Goal: Task Accomplishment & Management: Complete application form

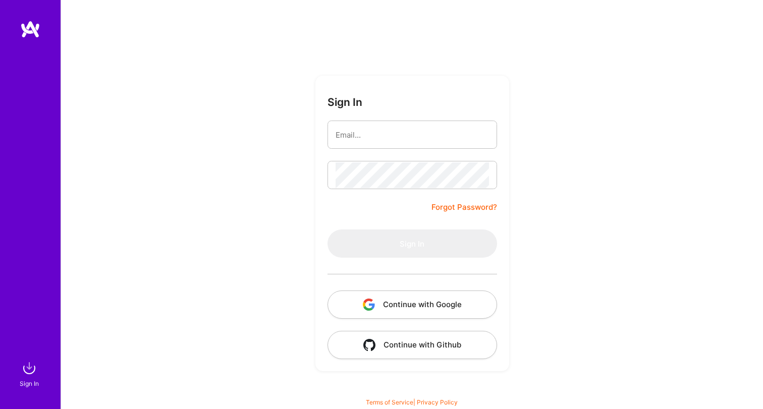
click at [444, 300] on button "Continue with Google" at bounding box center [413, 305] width 170 height 28
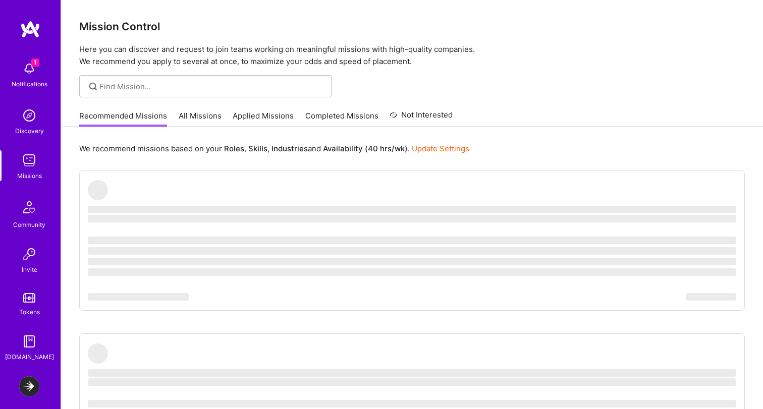
click at [26, 74] on img at bounding box center [29, 69] width 20 height 20
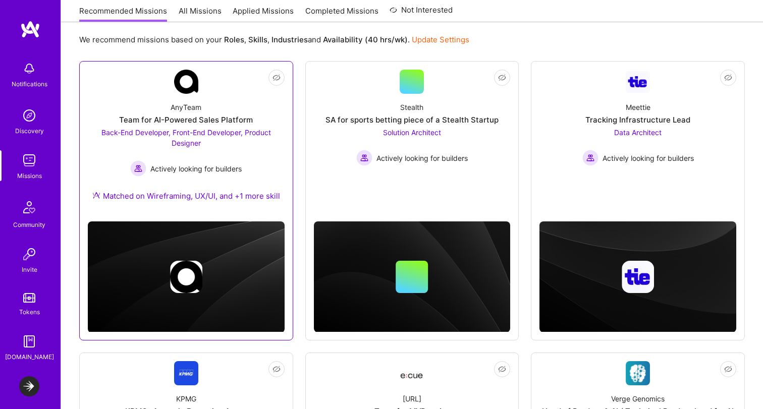
scroll to position [113, 0]
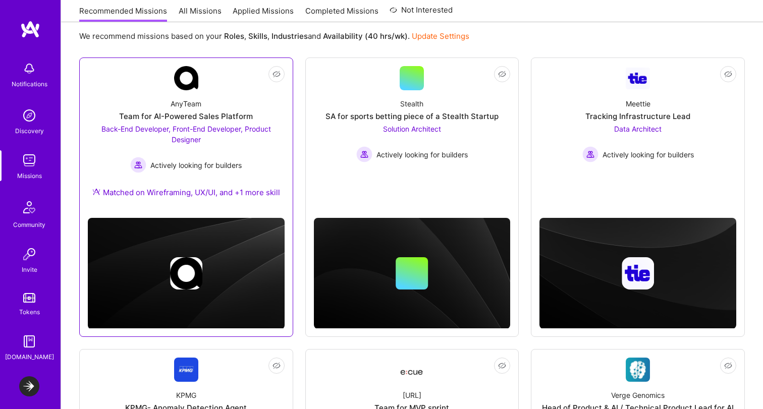
click at [247, 198] on div "Matched on Wireframing, UX/UI, and +1 more skill" at bounding box center [186, 192] width 188 height 11
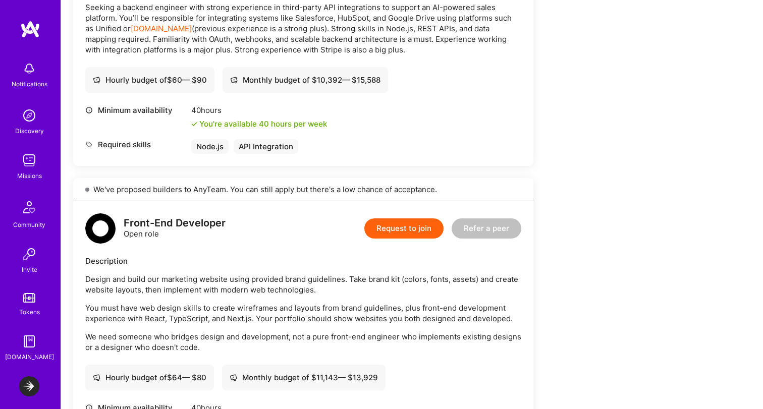
scroll to position [721, 0]
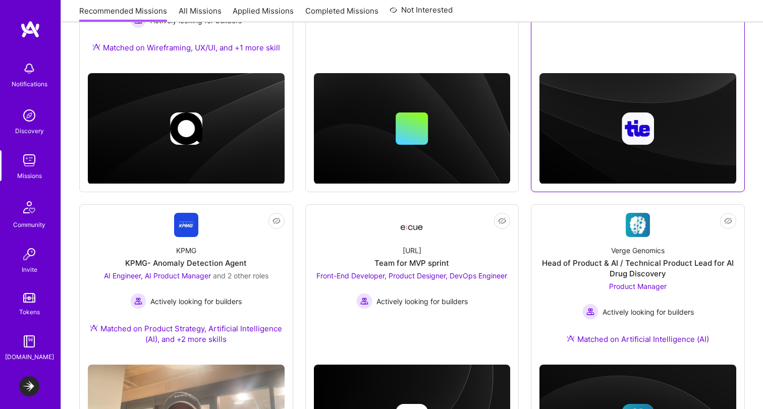
scroll to position [256, 0]
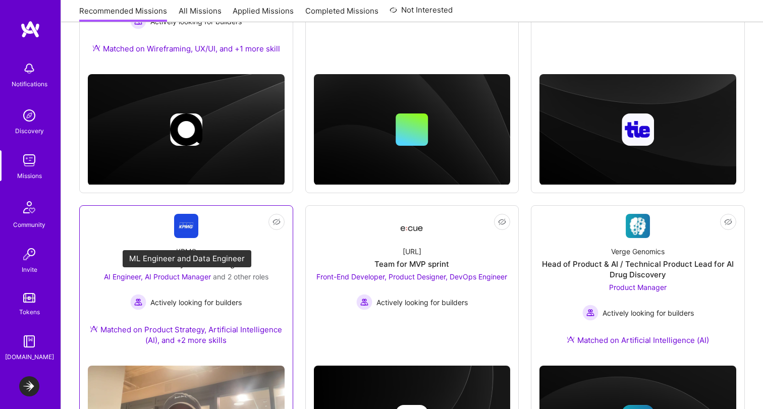
click at [260, 276] on span "and 2 other roles" at bounding box center [241, 277] width 56 height 9
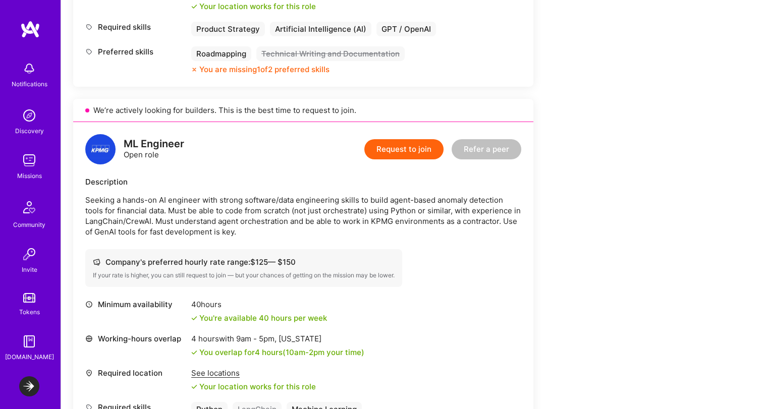
scroll to position [567, 0]
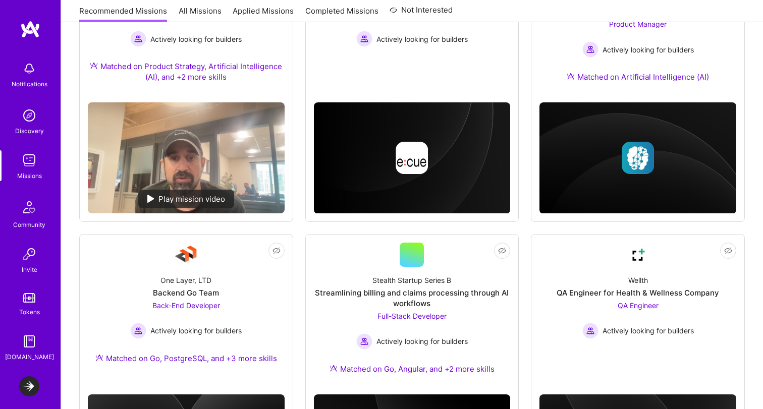
scroll to position [589, 0]
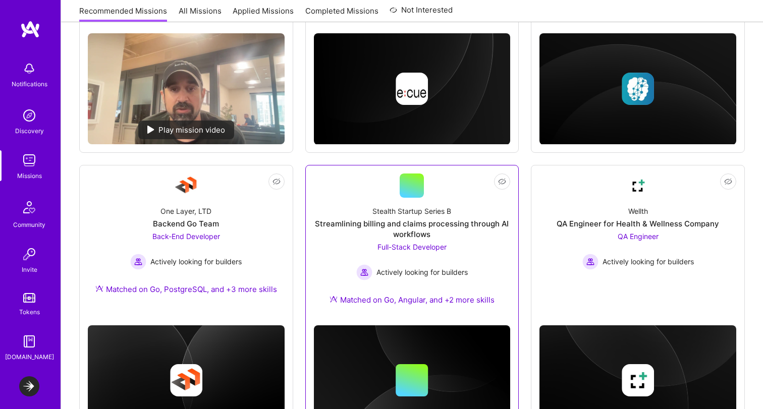
click at [456, 261] on div "Full-Stack Developer Actively looking for builders" at bounding box center [412, 261] width 112 height 39
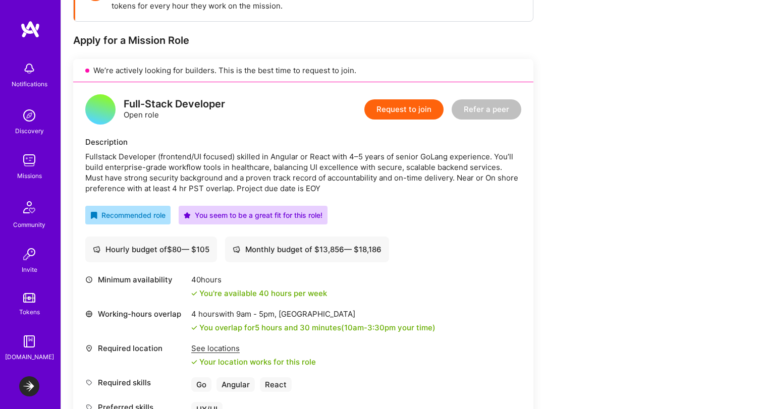
scroll to position [169, 0]
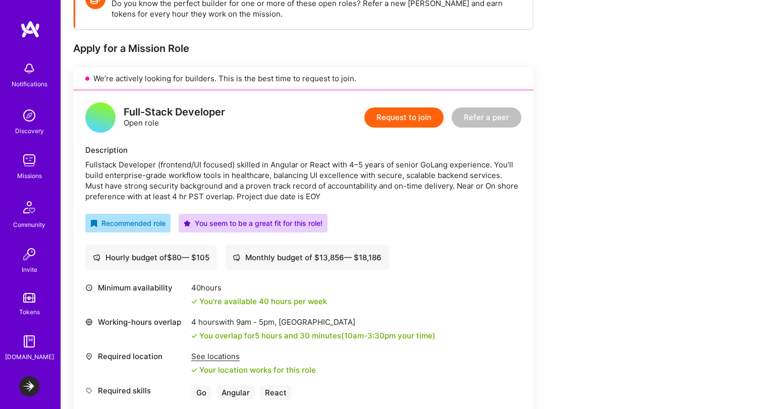
click at [414, 118] on button "Request to join" at bounding box center [403, 118] width 79 height 20
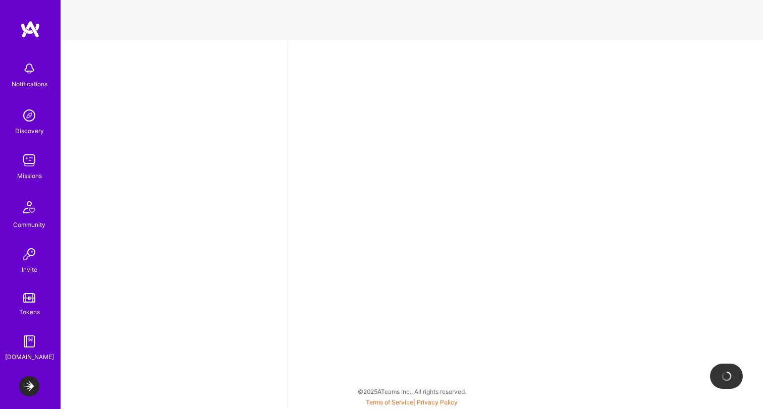
select select "CA"
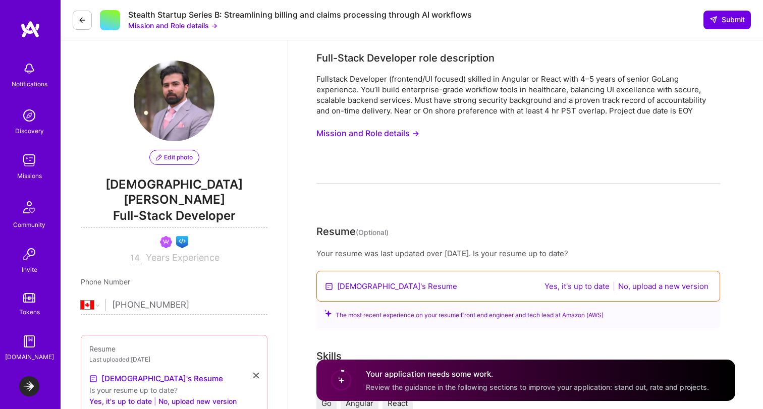
click at [391, 136] on button "Mission and Role details →" at bounding box center [367, 133] width 103 height 19
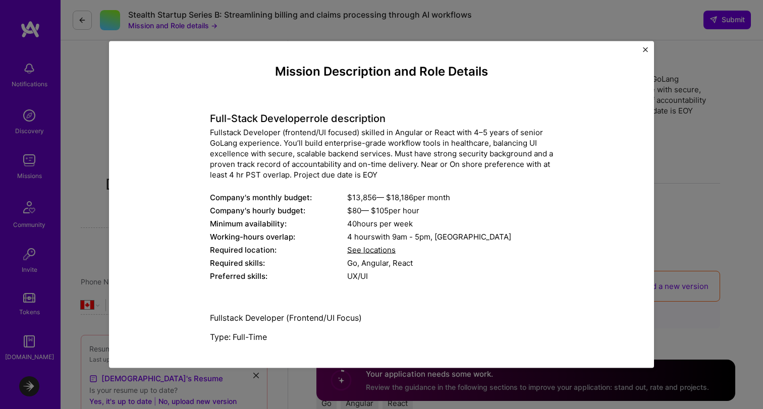
click at [212, 119] on h4 "Full-Stack Developer role description" at bounding box center [381, 118] width 343 height 12
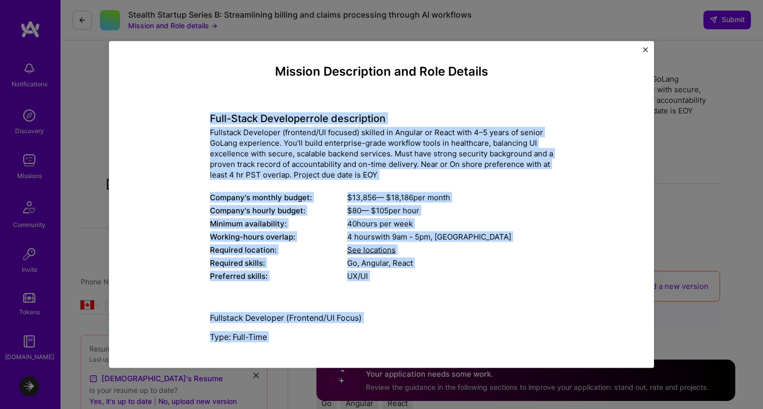
drag, startPoint x: 212, startPoint y: 119, endPoint x: 372, endPoint y: 339, distance: 272.2
copy div "Full-Stack Developer role description Fullstack Developer (frontend/UI focused)…"
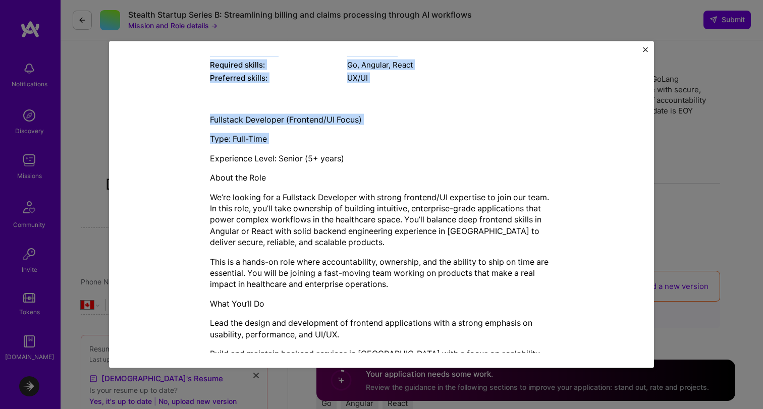
scroll to position [274, 0]
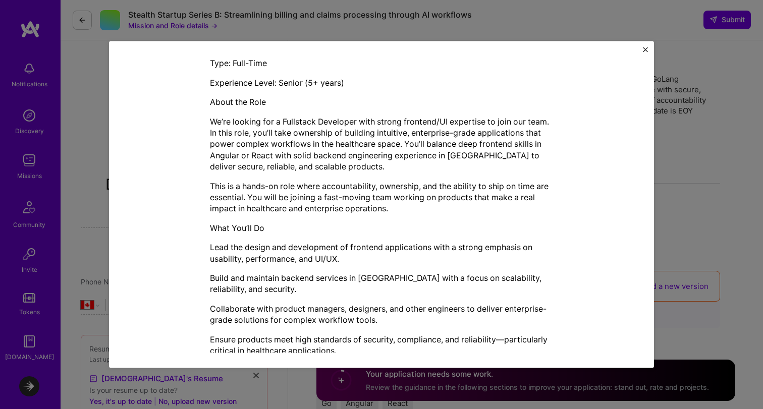
click at [211, 82] on p "Experience Level: Senior (5+ years)" at bounding box center [381, 82] width 343 height 11
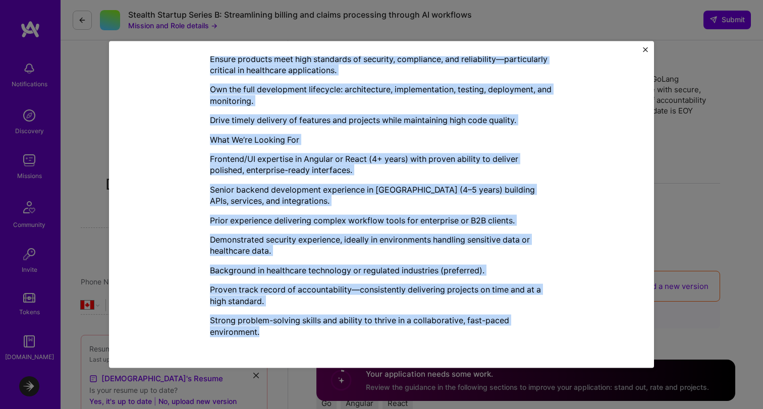
drag, startPoint x: 211, startPoint y: 82, endPoint x: 387, endPoint y: 339, distance: 310.9
click at [387, 339] on div "Fullstack Developer (Frontend/UI Focus) Type: Full-Time Experience Level: Senio…" at bounding box center [381, 47] width 343 height 596
copy div "Loremipsum Dolor: Sitame (4+ conse) Adipi eli Sedd Ei’te incidid utl e Dolorema…"
click at [646, 48] on img "Close" at bounding box center [645, 49] width 5 height 5
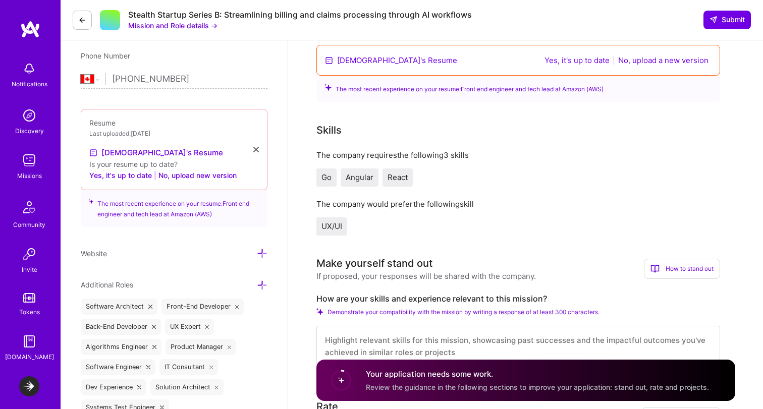
scroll to position [293, 0]
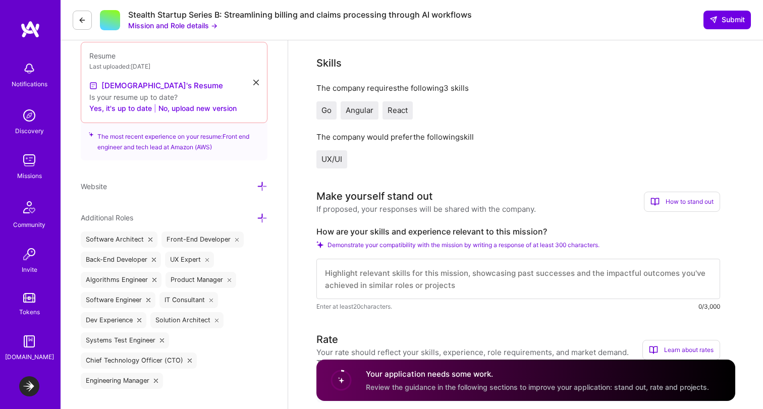
click at [460, 232] on label "How are your skills and experience relevant to this mission?" at bounding box center [518, 232] width 404 height 11
copy label "How are your skills and experience relevant to this mission?"
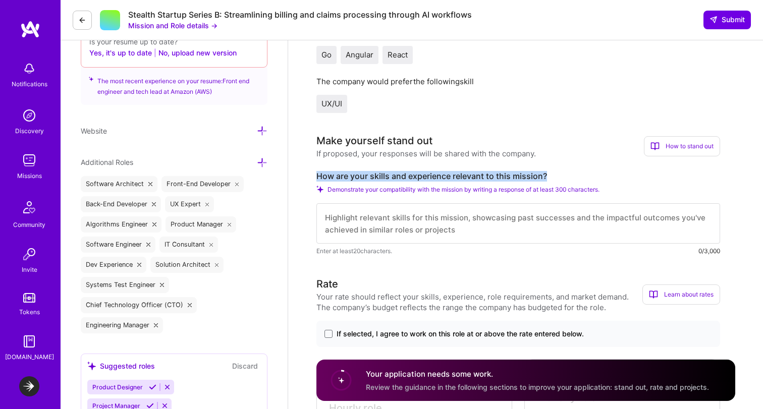
scroll to position [461, 0]
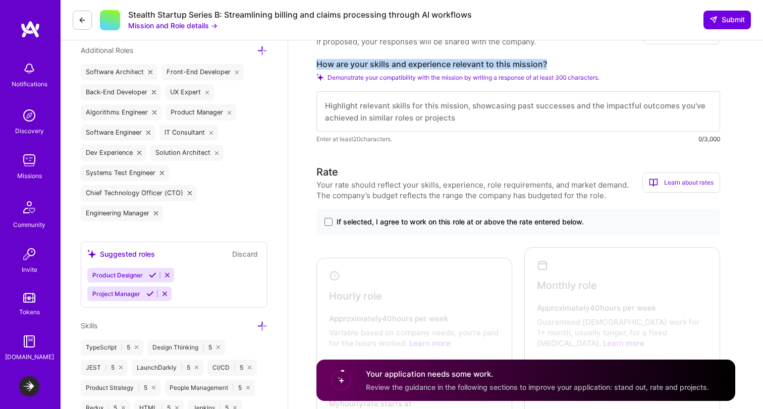
click at [388, 119] on textarea at bounding box center [518, 111] width 404 height 40
paste textarea "L ipsum d sitame consectetur ad elitsedd/EI temporinc utl etdolor magnaaliqu en…"
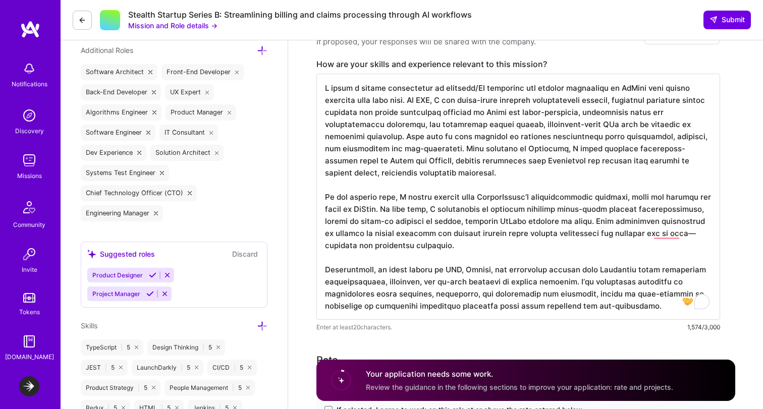
scroll to position [1, 0]
type textarea "L ipsum d sitame consectetur ad elitsedd/EI temporinc utl etdolor magnaaliqu en…"
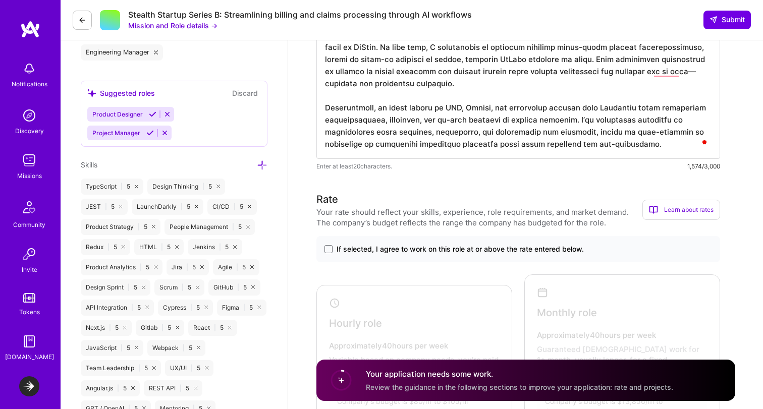
scroll to position [671, 0]
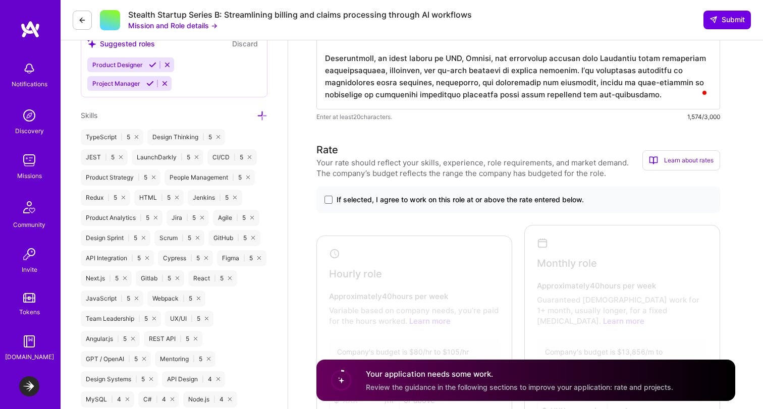
click at [450, 200] on span "If selected, I agree to work on this role at or above the rate entered below." at bounding box center [460, 200] width 247 height 10
click at [0, 0] on input "If selected, I agree to work on this role at or above the rate entered below." at bounding box center [0, 0] width 0 height 0
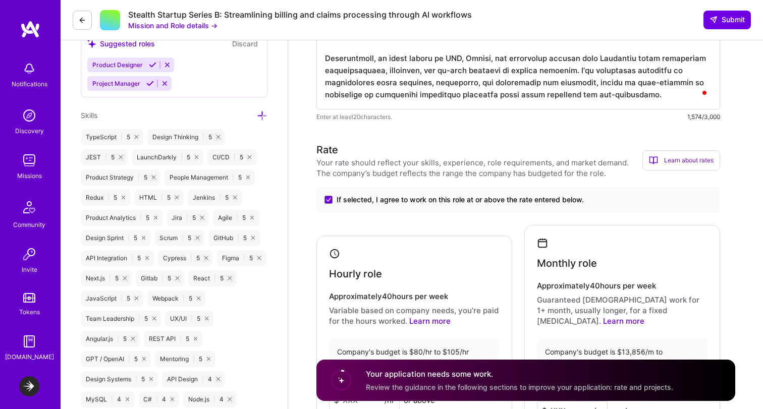
scroll to position [842, 0]
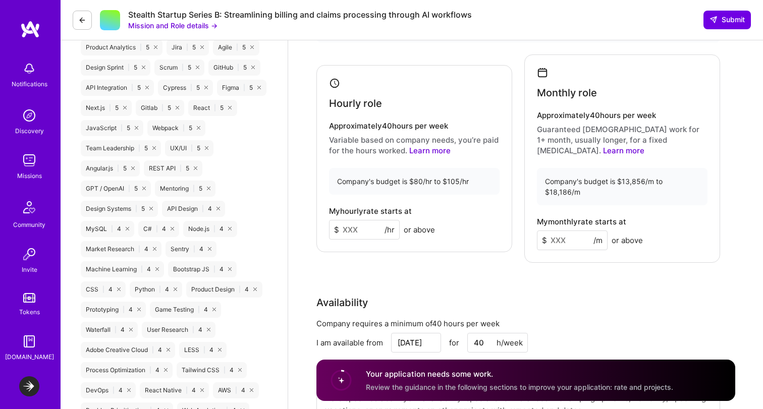
click at [357, 220] on input at bounding box center [364, 230] width 71 height 20
type input "100"
click at [568, 231] on input at bounding box center [572, 241] width 71 height 20
type input "17000"
click at [599, 249] on div "Rate Your rate should reflect your skills, experience, role requirements, and m…" at bounding box center [525, 205] width 419 height 466
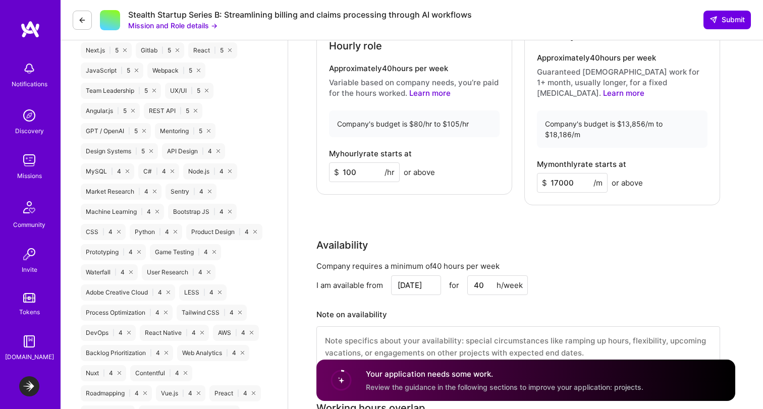
scroll to position [979, 0]
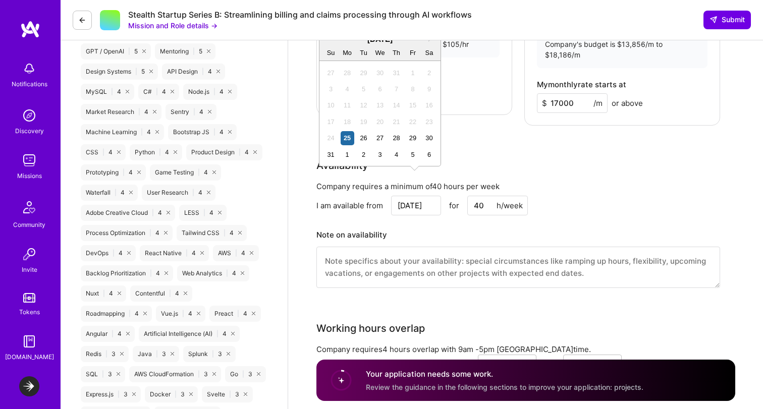
click at [412, 196] on input "[DATE]" at bounding box center [416, 206] width 50 height 20
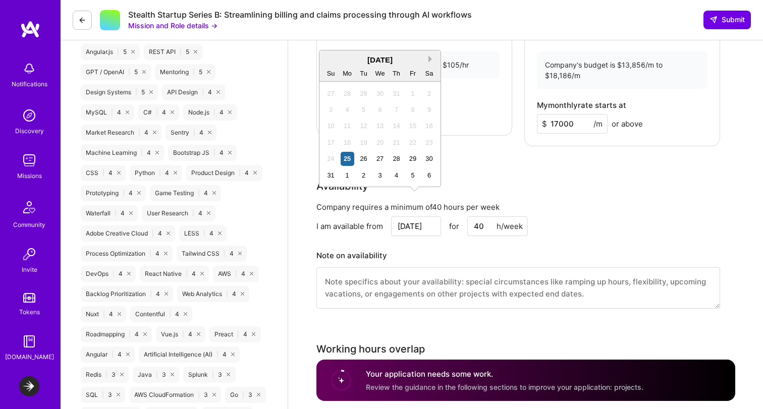
click at [432, 62] on button "Next Month" at bounding box center [431, 59] width 7 height 7
click at [350, 111] on div "8" at bounding box center [348, 110] width 14 height 14
type input "[DATE]"
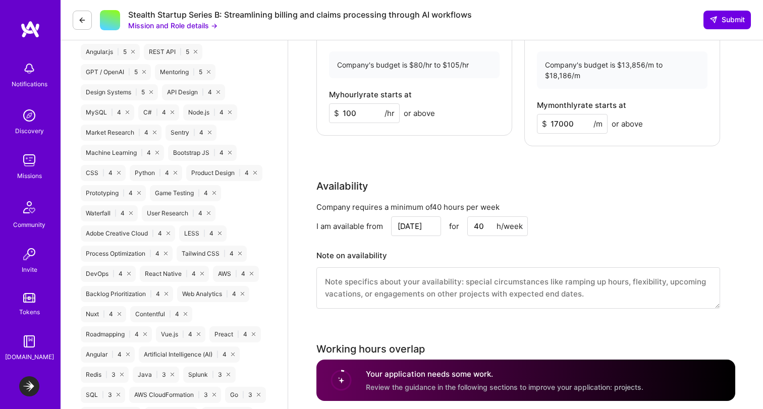
click at [581, 217] on div "I am available from [DATE] for 40 h/week" at bounding box center [518, 227] width 404 height 20
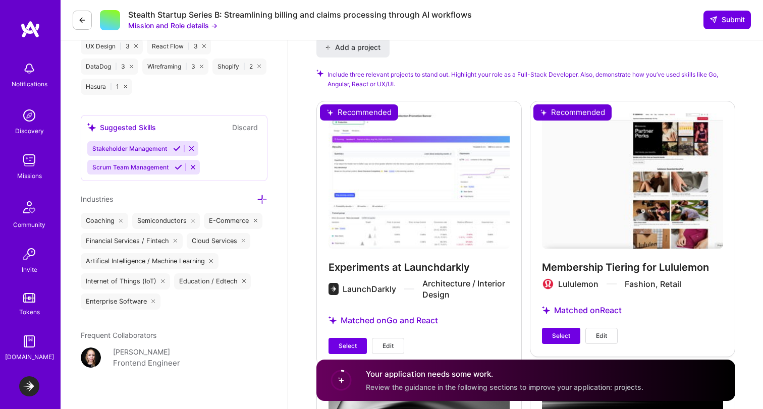
scroll to position [1396, 0]
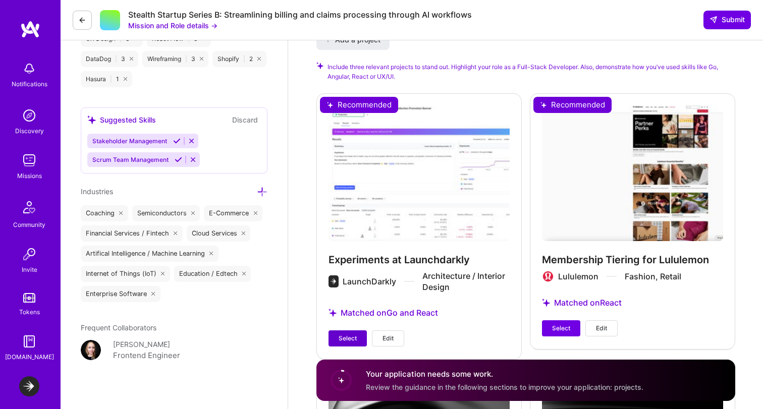
click at [354, 334] on span "Select" at bounding box center [348, 338] width 18 height 9
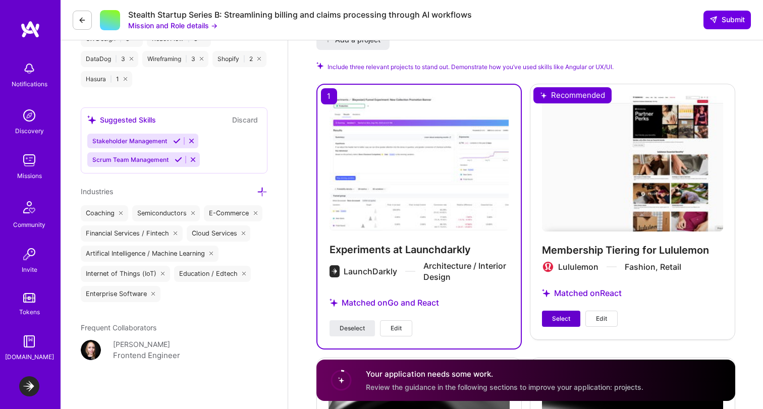
click at [561, 314] on span "Select" at bounding box center [561, 318] width 18 height 9
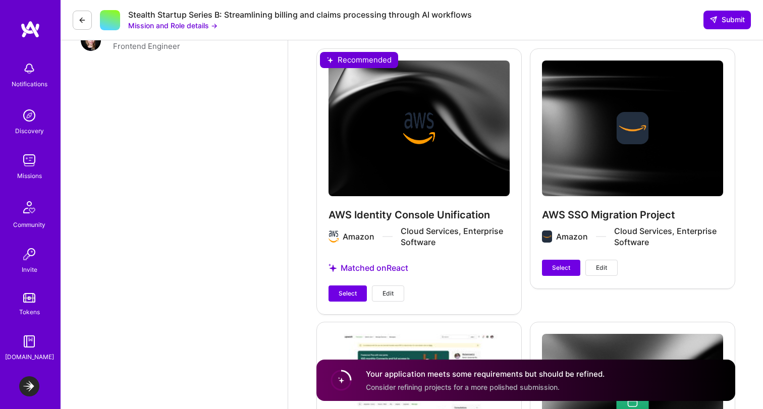
scroll to position [1711, 0]
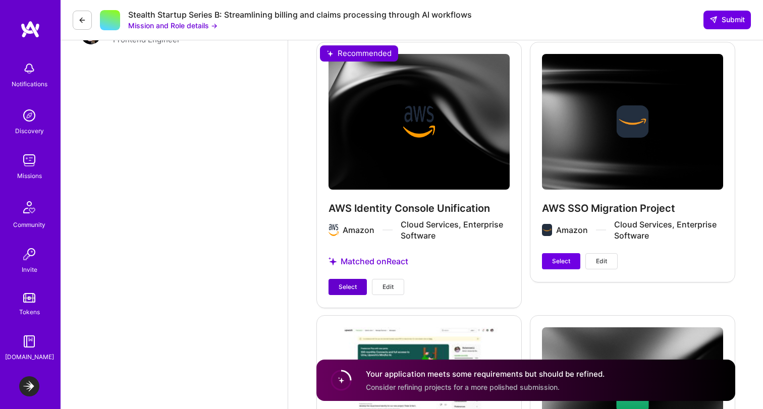
click at [344, 283] on span "Select" at bounding box center [348, 287] width 18 height 9
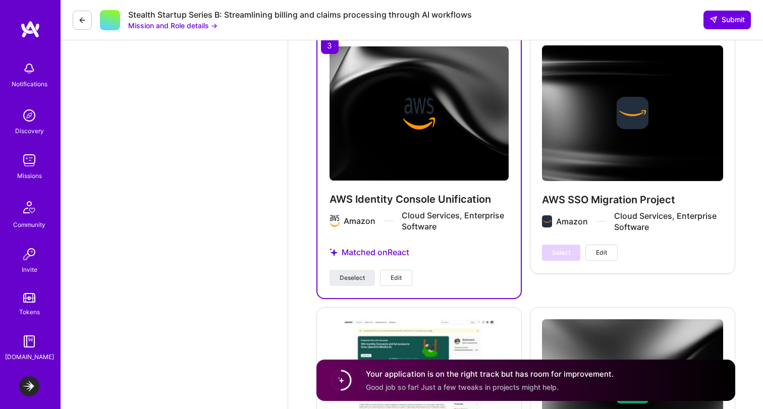
scroll to position [1722, 0]
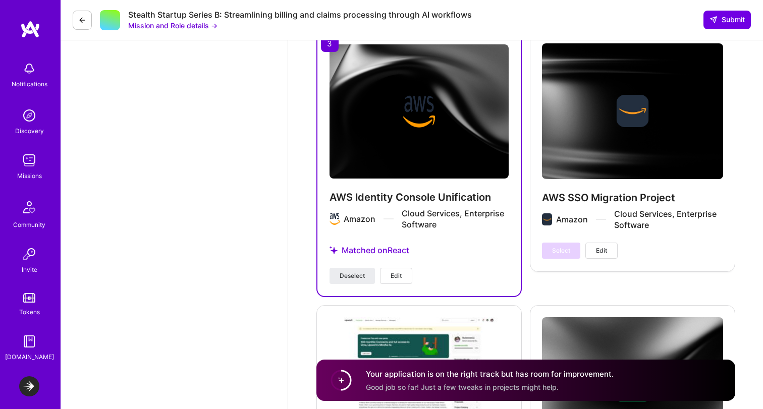
click at [390, 268] on button "Edit" at bounding box center [396, 276] width 32 height 16
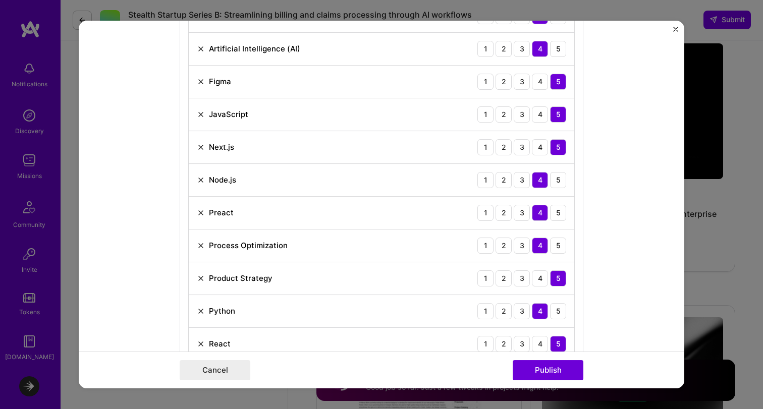
scroll to position [645, 0]
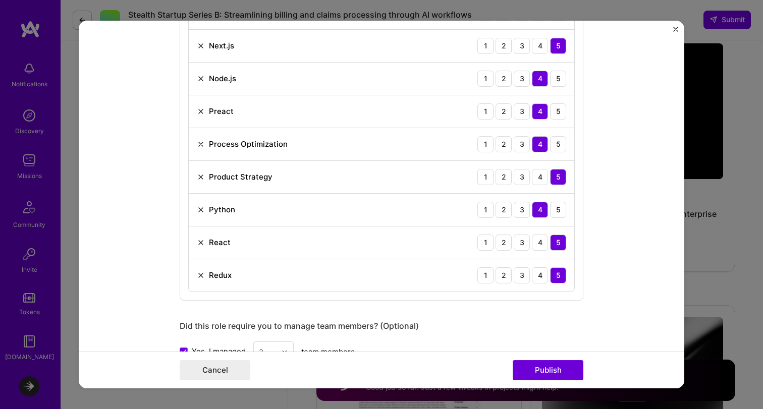
click at [196, 277] on div "Redux 1 2 3 4 5" at bounding box center [382, 275] width 386 height 32
click at [202, 277] on img at bounding box center [201, 276] width 8 height 8
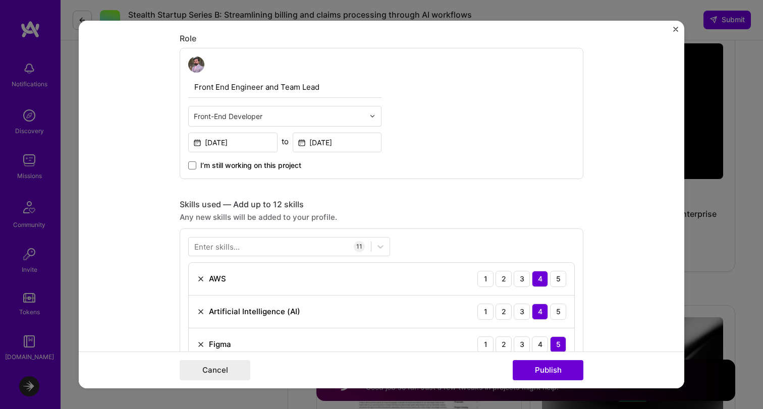
scroll to position [281, 0]
click at [249, 237] on div at bounding box center [289, 246] width 202 height 19
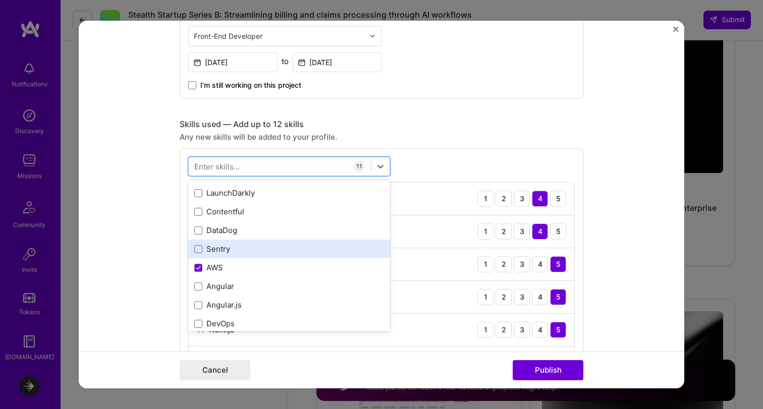
scroll to position [204, 0]
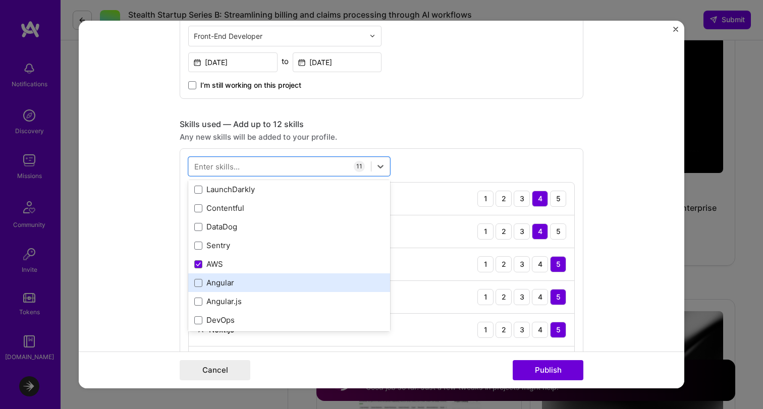
click at [266, 283] on div "Angular" at bounding box center [289, 283] width 190 height 11
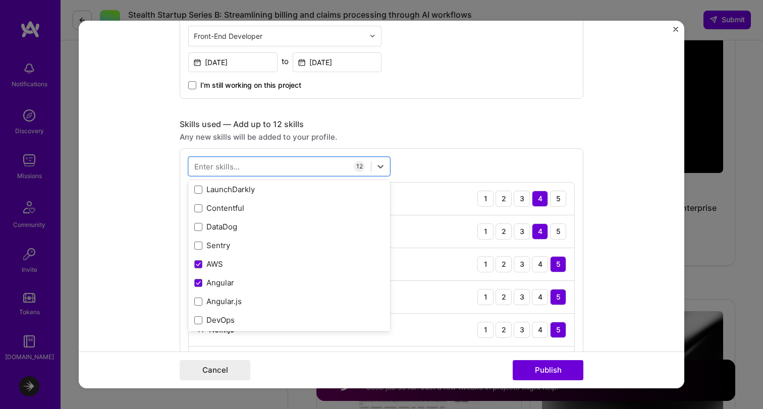
click at [575, 89] on div "Front End Engineer and Team Lead Front-End Developer [DATE] to [DATE] I’m still…" at bounding box center [382, 33] width 404 height 131
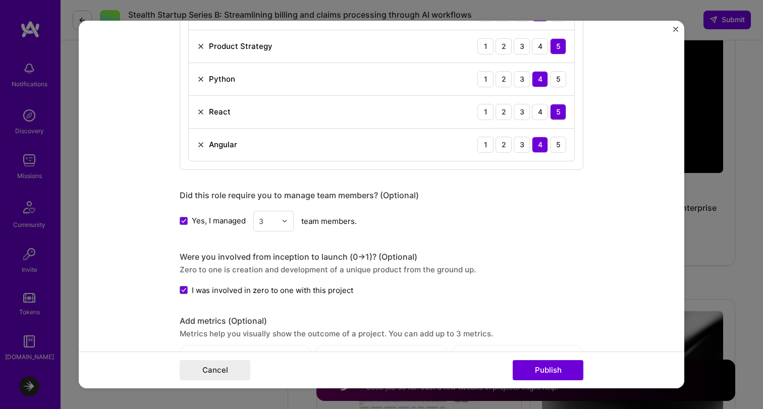
scroll to position [802, 0]
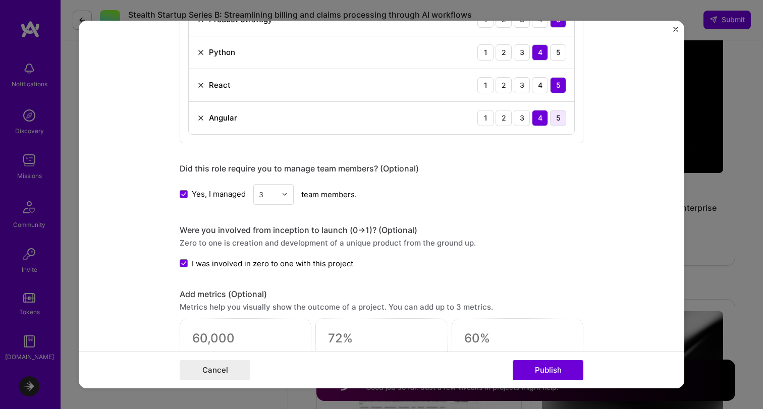
click at [559, 116] on div "5" at bounding box center [558, 118] width 16 height 16
click at [551, 368] on button "Publish" at bounding box center [548, 370] width 71 height 20
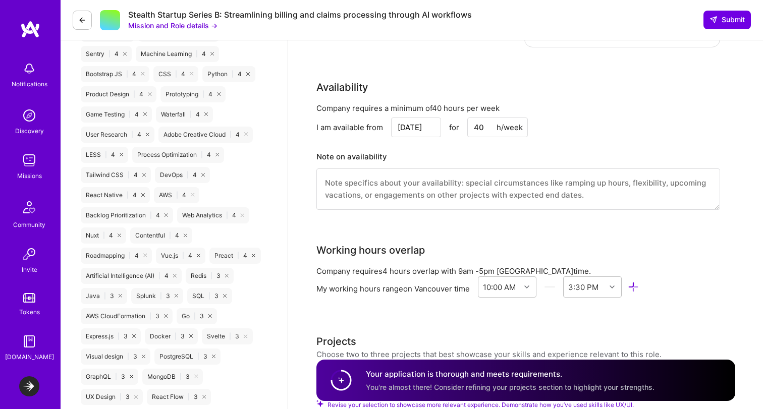
scroll to position [1446, 0]
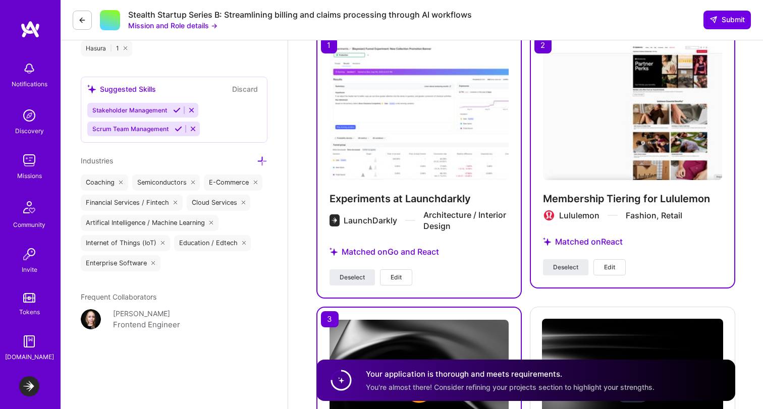
click at [393, 270] on button "Edit" at bounding box center [396, 278] width 32 height 16
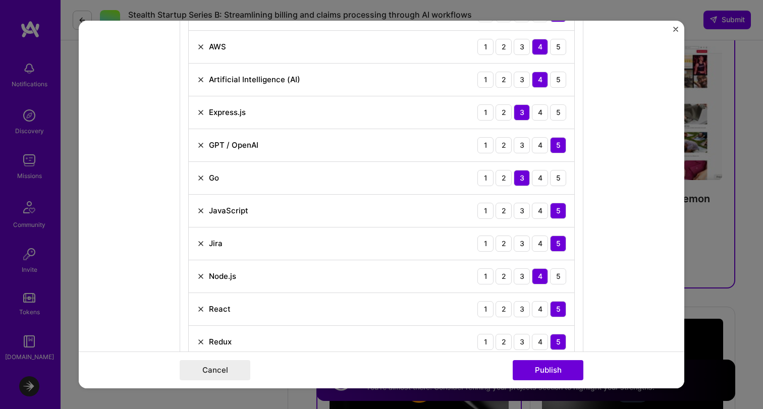
scroll to position [808, 0]
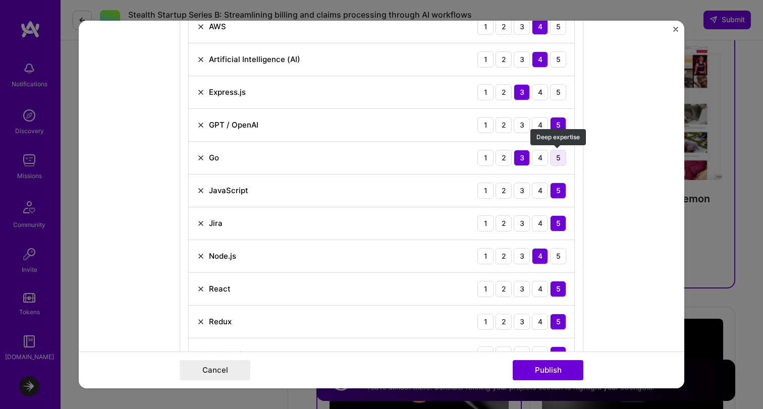
click at [558, 157] on div "5" at bounding box center [558, 158] width 16 height 16
click at [539, 160] on div "4" at bounding box center [540, 158] width 16 height 16
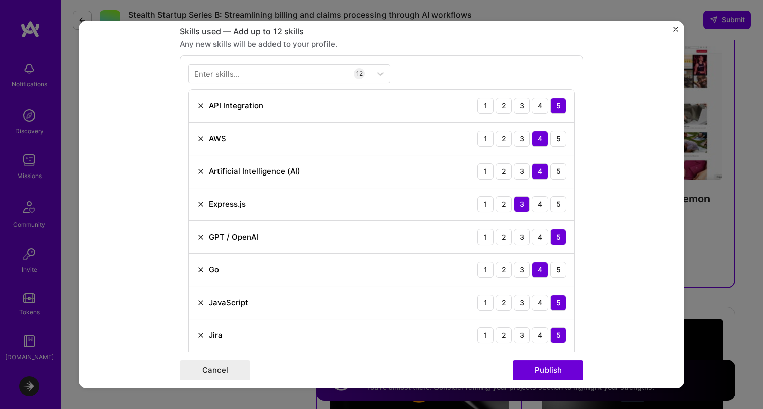
scroll to position [696, 0]
click at [203, 205] on img at bounding box center [201, 204] width 8 height 8
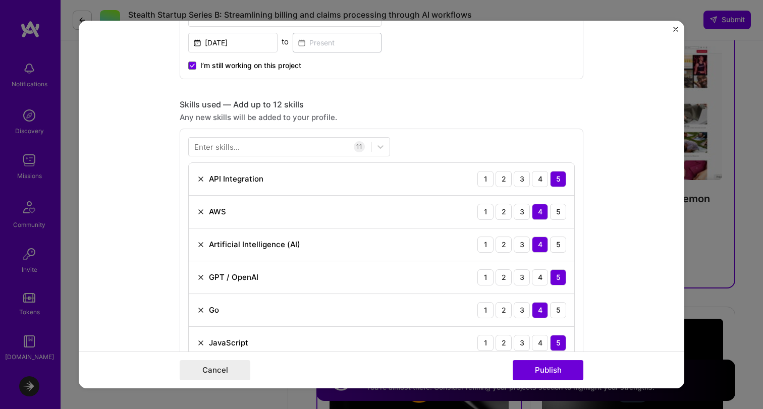
scroll to position [587, 0]
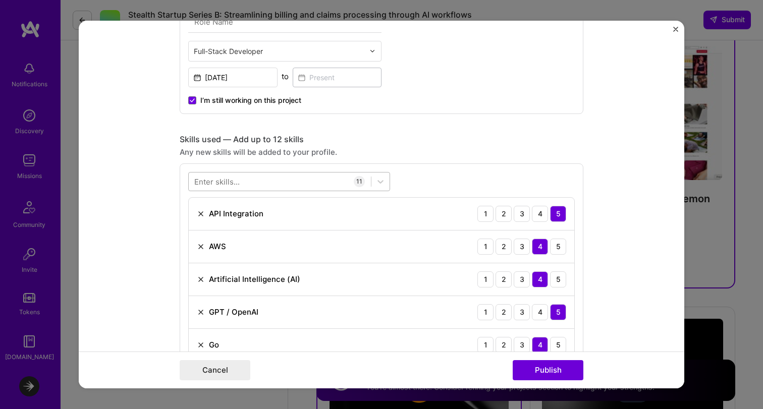
click at [273, 181] on div at bounding box center [280, 181] width 182 height 17
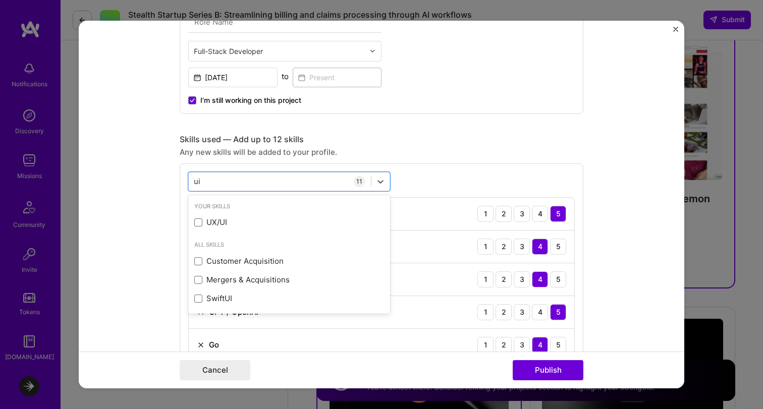
scroll to position [0, 0]
type input "u"
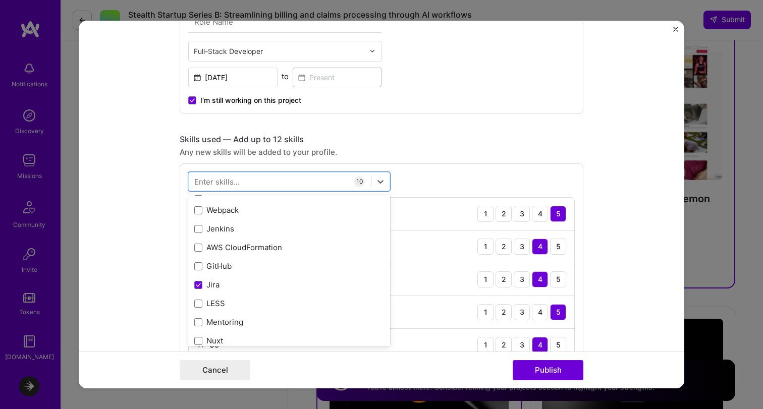
scroll to position [485, 0]
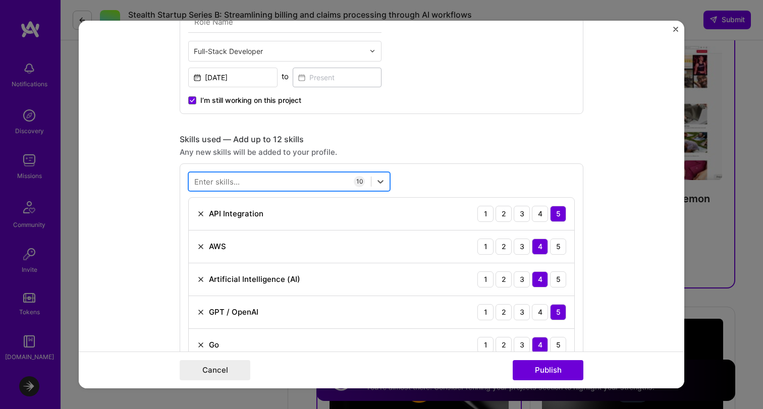
click at [263, 182] on div at bounding box center [280, 181] width 182 height 17
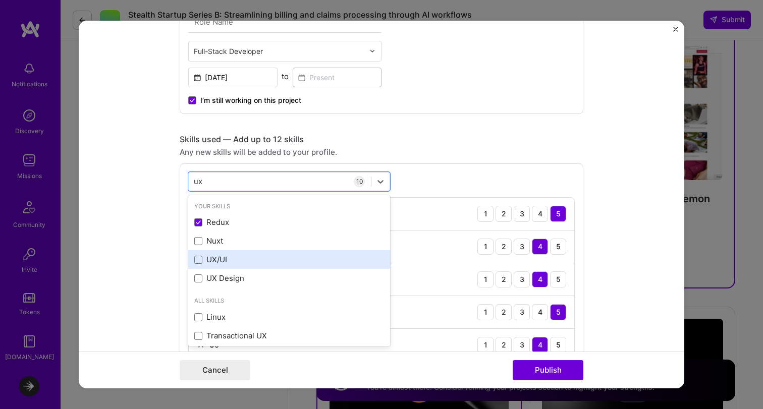
click at [249, 257] on div "UX/UI" at bounding box center [289, 259] width 190 height 11
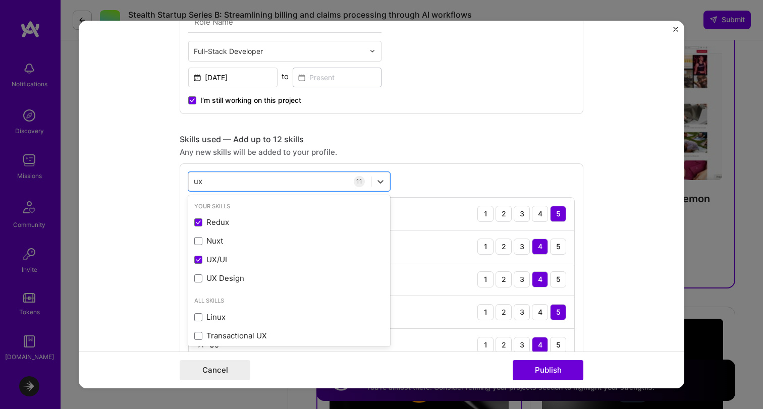
type input "ux"
click at [559, 162] on div "Skills used — Add up to 12 skills Any new skills will be added to your profile.…" at bounding box center [382, 350] width 404 height 433
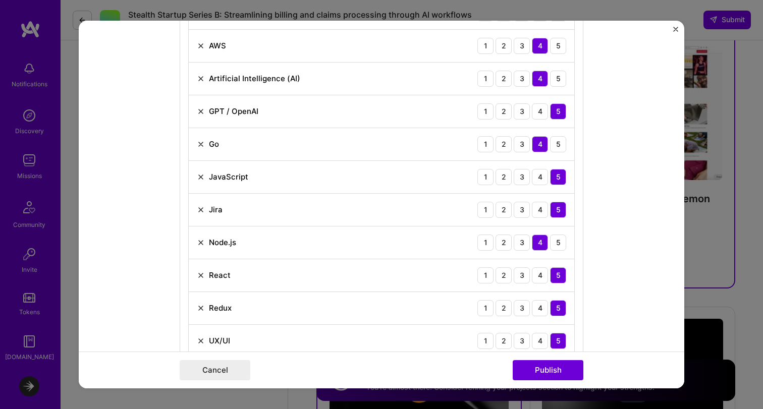
scroll to position [791, 0]
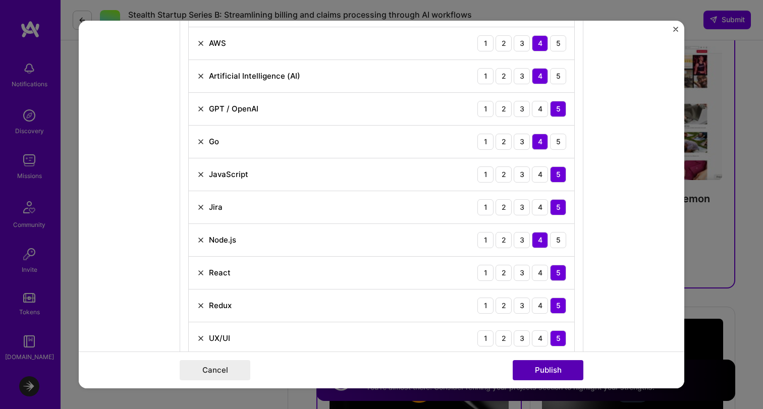
click at [554, 369] on button "Publish" at bounding box center [548, 370] width 71 height 20
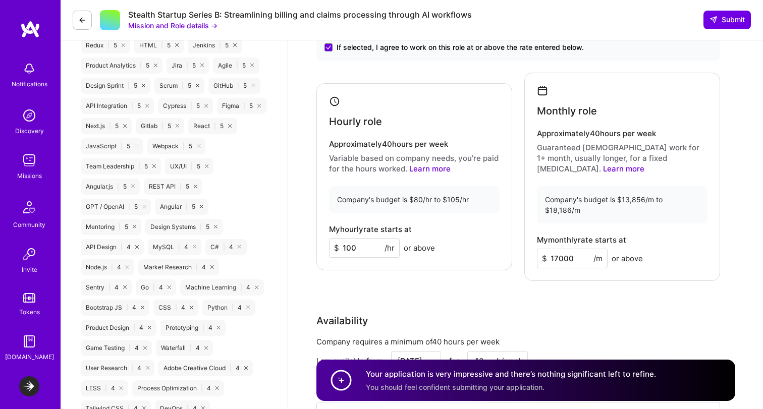
scroll to position [976, 0]
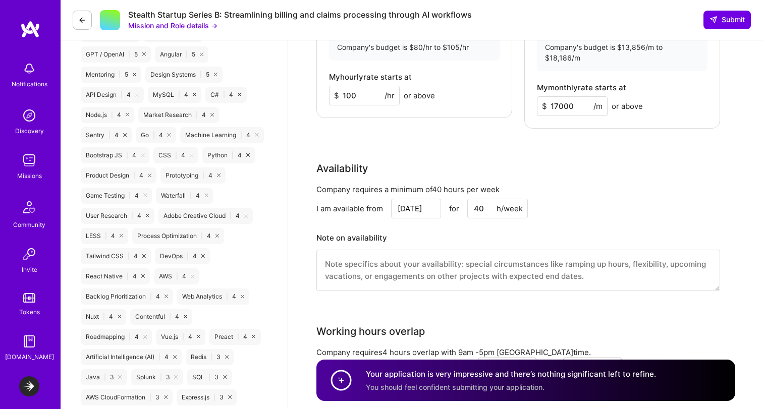
click at [640, 161] on div "Availability" at bounding box center [518, 168] width 404 height 15
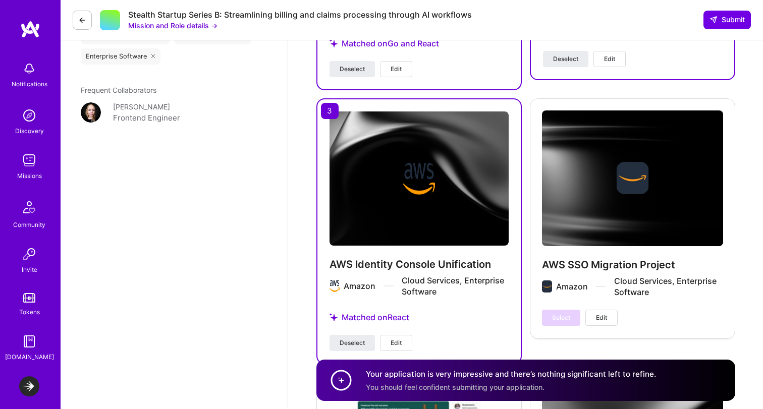
scroll to position [1887, 0]
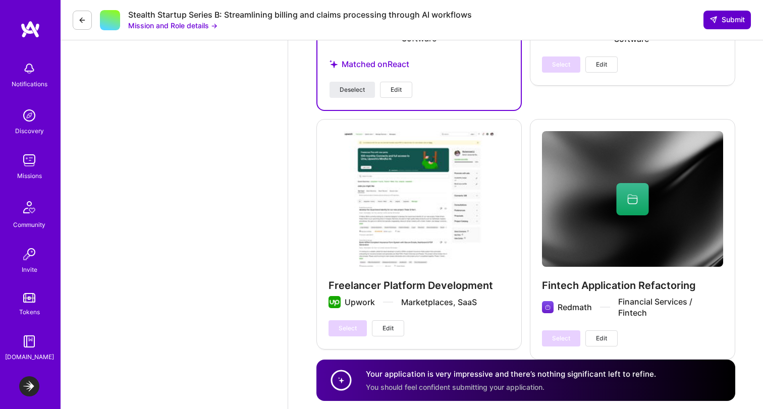
click at [740, 21] on span "Submit" at bounding box center [727, 20] width 35 height 10
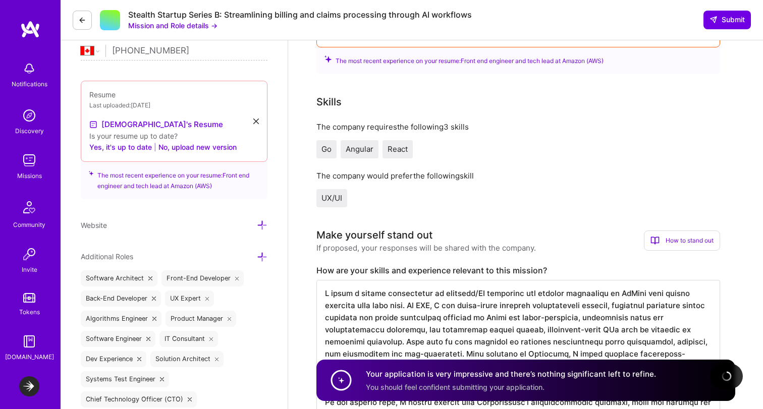
scroll to position [75, 0]
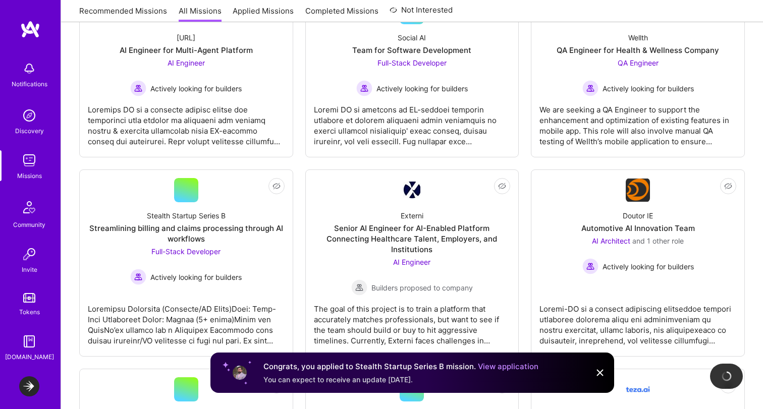
scroll to position [201, 0]
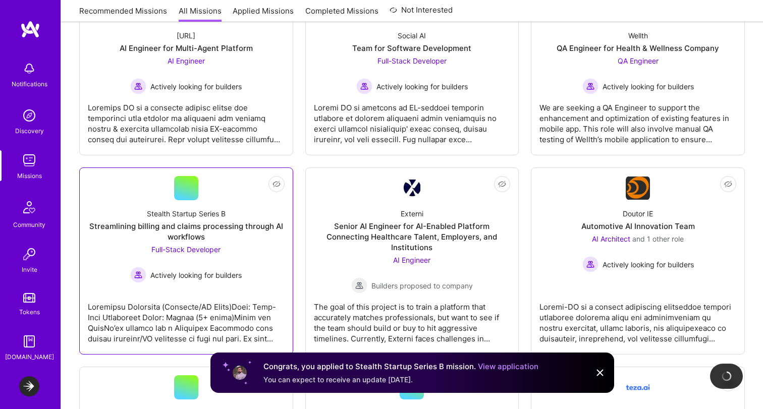
click at [213, 312] on div at bounding box center [186, 319] width 197 height 50
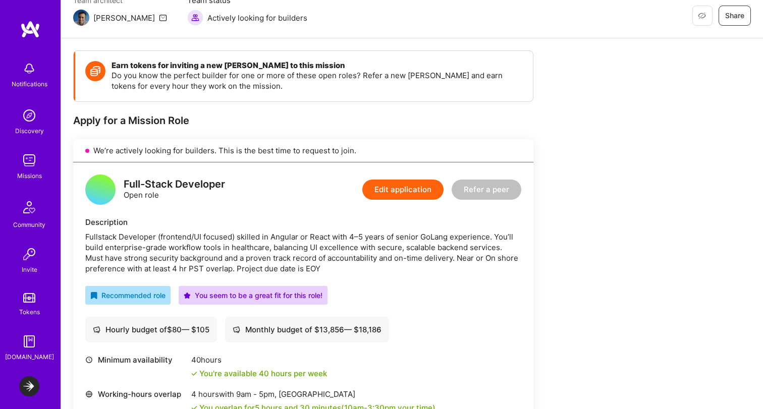
scroll to position [117, 0]
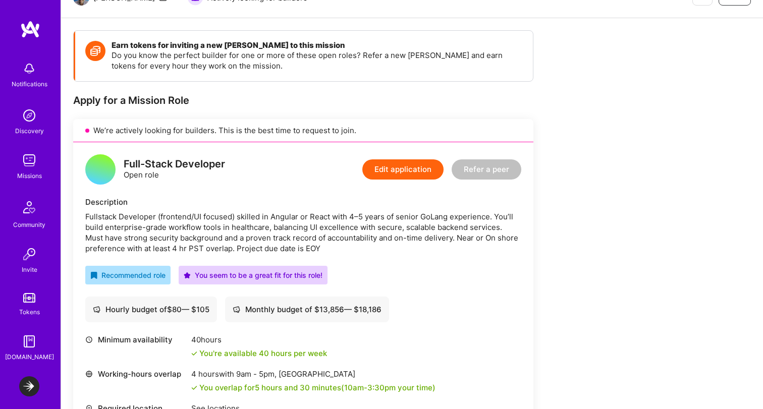
click at [405, 244] on div "Fullstack Developer (frontend/UI focused) skilled in Angular or React with 4–5 …" at bounding box center [303, 232] width 436 height 42
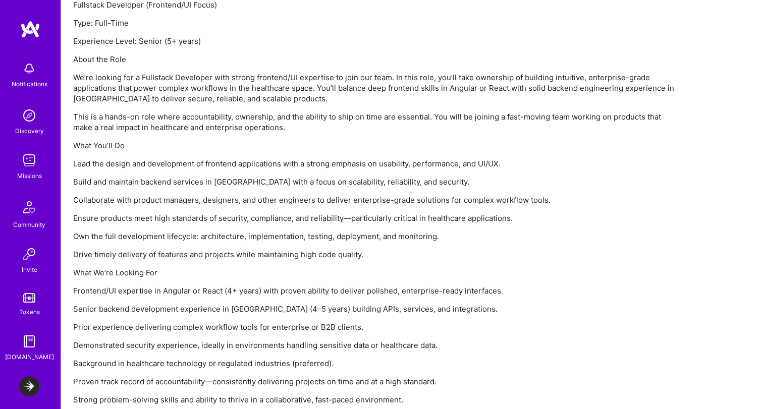
scroll to position [771, 0]
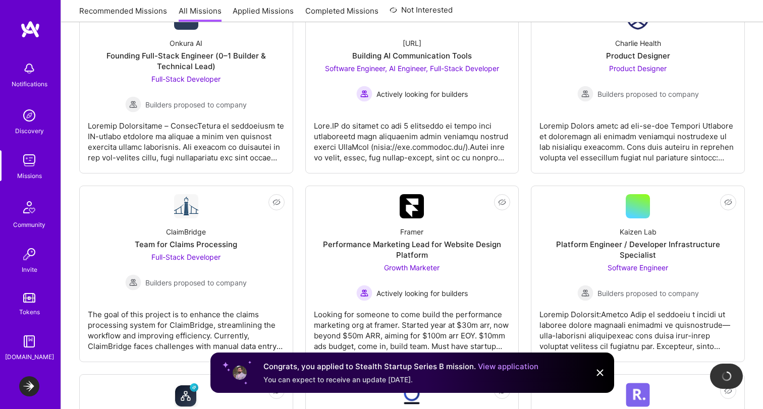
scroll to position [201, 0]
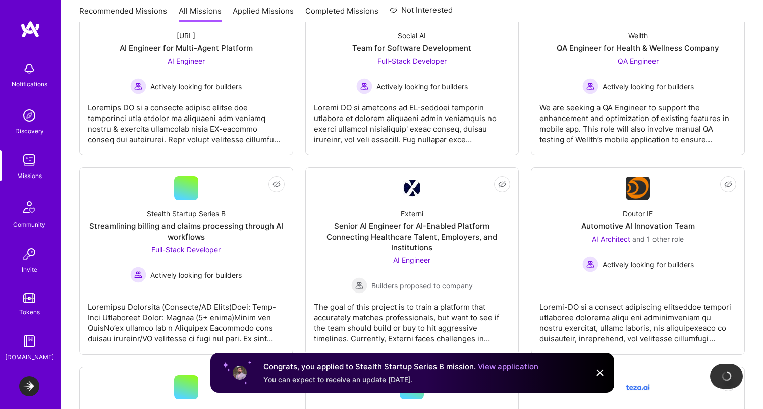
click at [604, 373] on img at bounding box center [600, 373] width 12 height 12
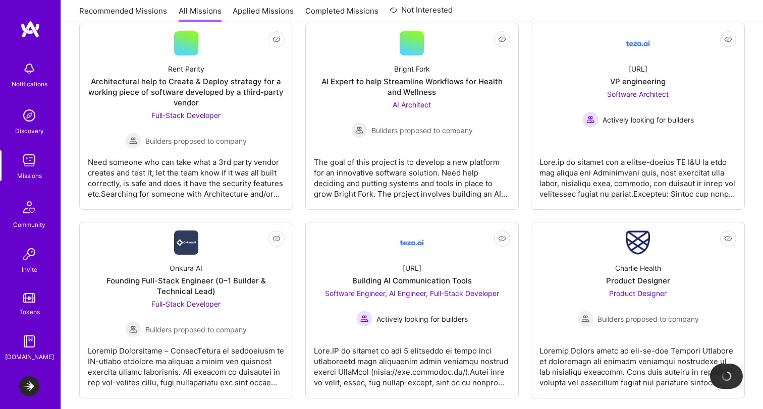
scroll to position [701, 0]
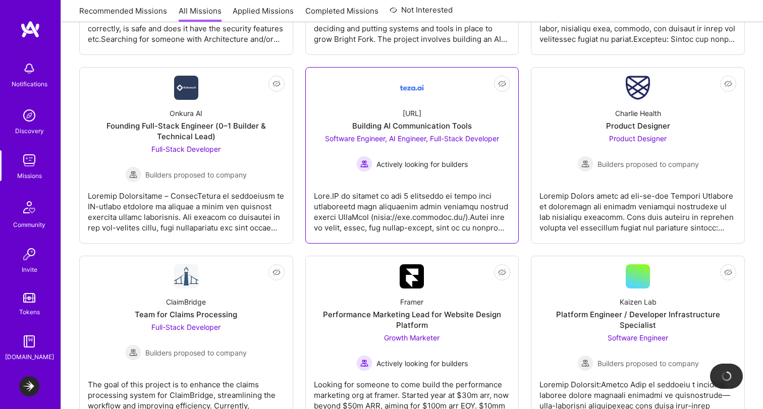
click at [457, 231] on div at bounding box center [412, 208] width 197 height 50
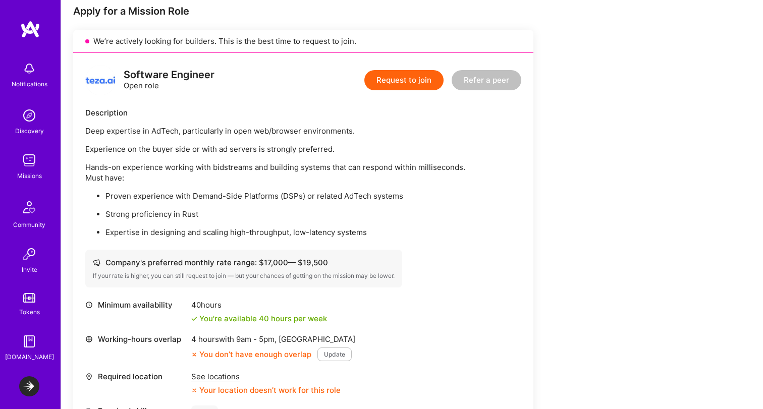
scroll to position [243, 0]
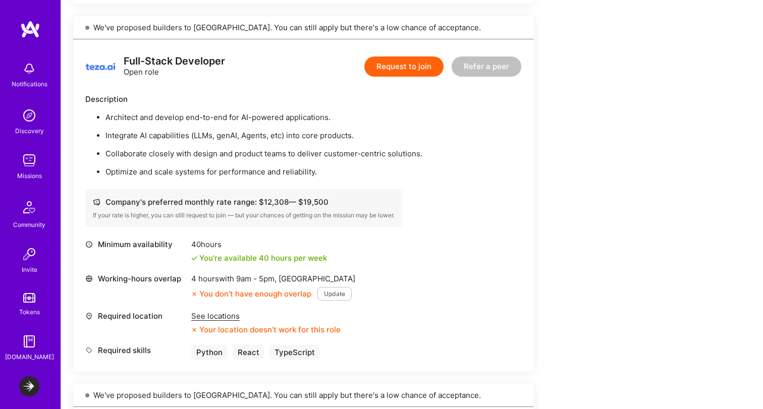
scroll to position [647, 0]
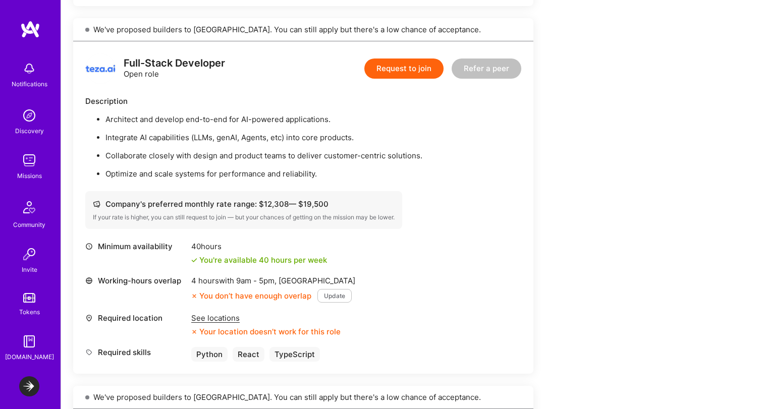
click at [222, 314] on div "See locations" at bounding box center [265, 318] width 149 height 11
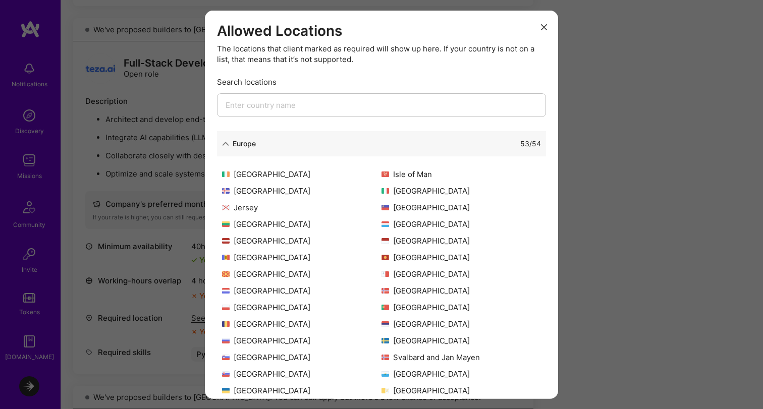
scroll to position [0, 0]
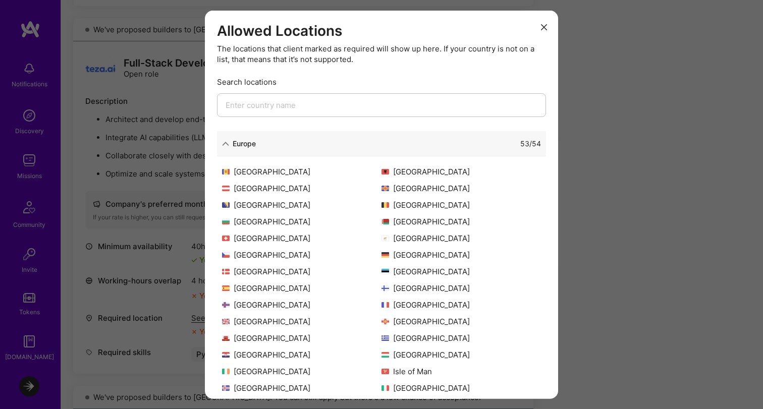
click at [544, 27] on icon "modal" at bounding box center [544, 27] width 6 height 6
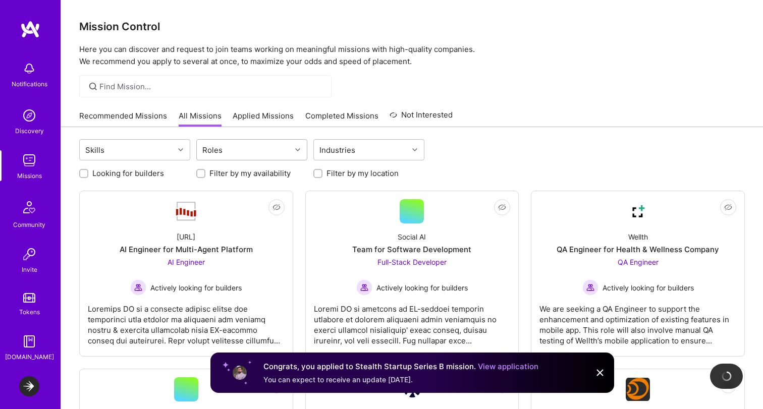
click at [269, 153] on div "Roles" at bounding box center [244, 150] width 94 height 20
click at [584, 151] on div "Skills Roles Industries" at bounding box center [412, 151] width 666 height 24
click at [133, 176] on label "Looking for builders" at bounding box center [128, 173] width 72 height 11
click at [88, 176] on input "Looking for builders" at bounding box center [84, 174] width 7 height 7
checkbox input "true"
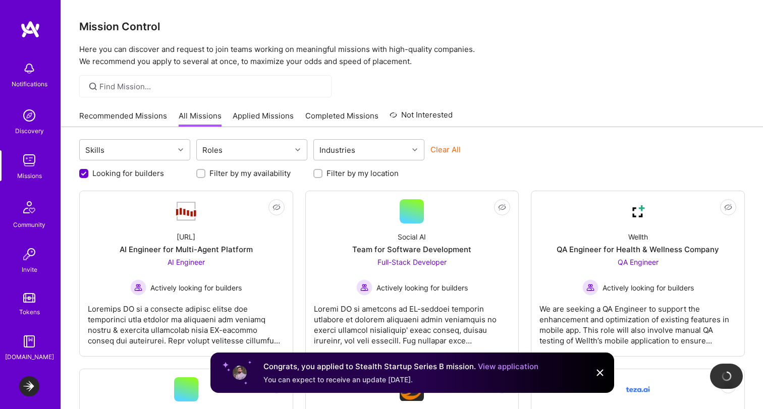
click at [597, 169] on div "Looking for builders Filter by my availability Filter by my location" at bounding box center [412, 171] width 666 height 16
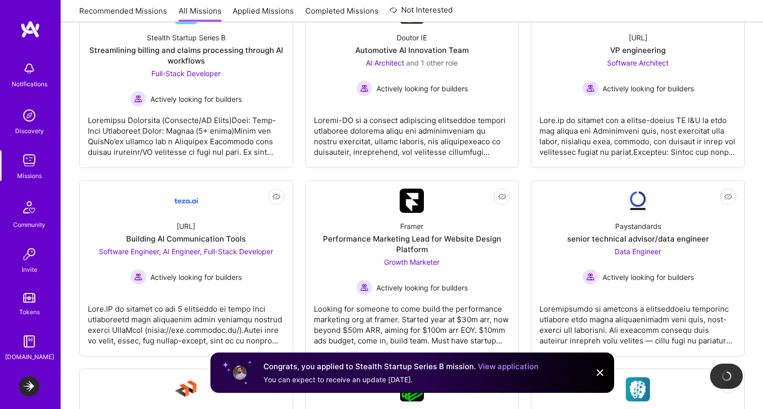
scroll to position [411, 0]
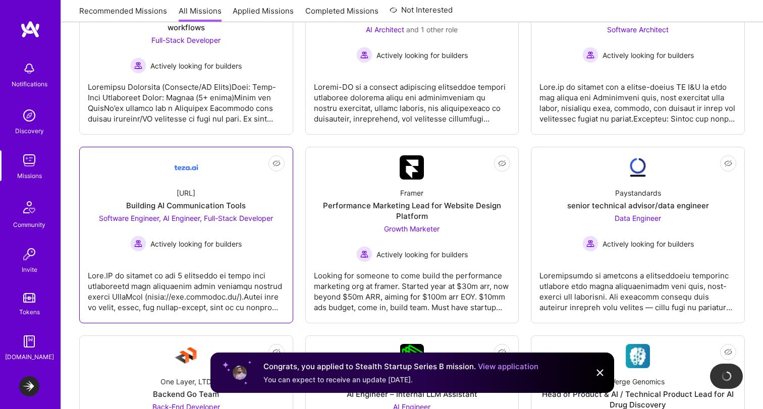
click at [246, 291] on div at bounding box center [186, 287] width 197 height 50
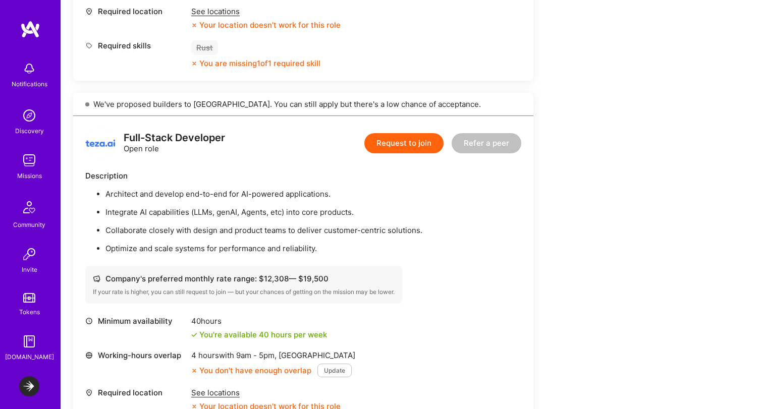
scroll to position [671, 0]
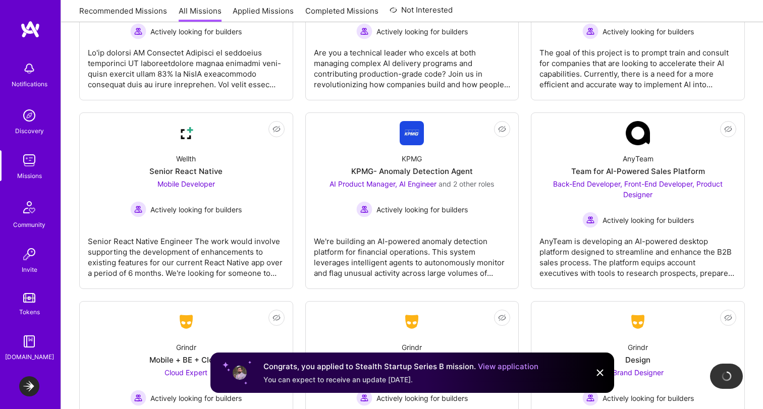
scroll to position [1377, 0]
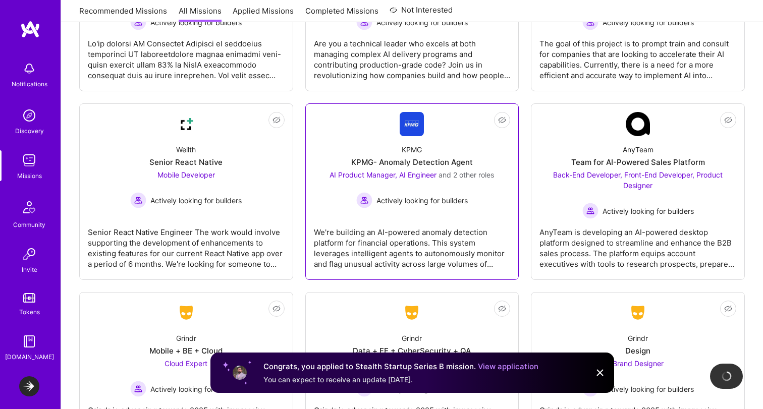
click at [492, 233] on div "We're building an AI-powered anomaly detection platform for financial operation…" at bounding box center [412, 244] width 197 height 50
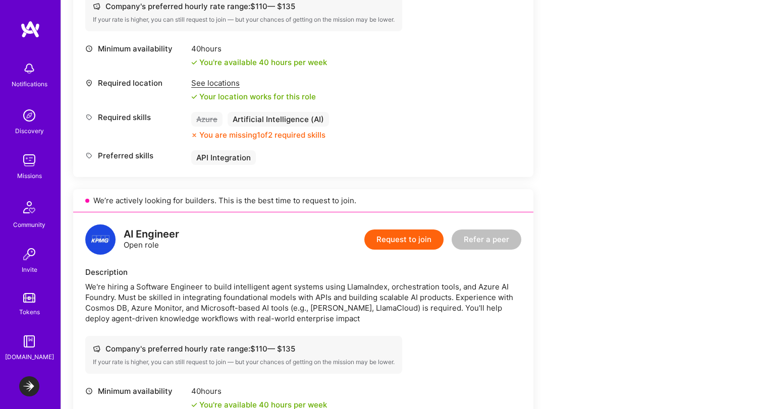
scroll to position [1293, 0]
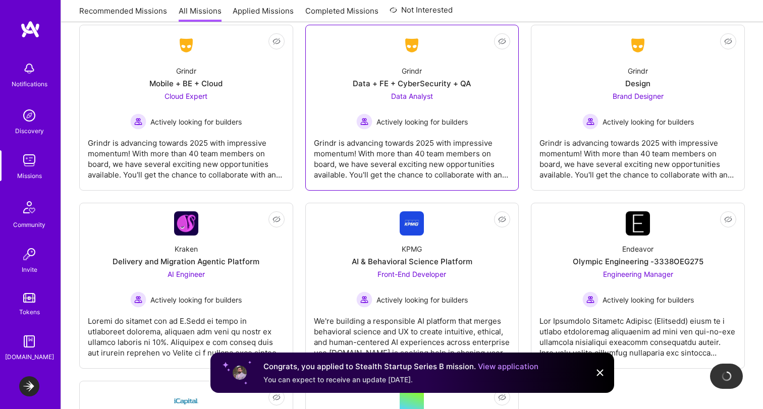
scroll to position [1641, 0]
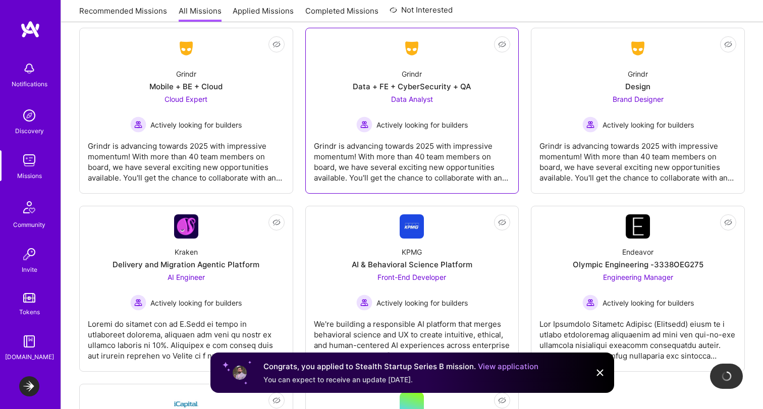
click at [478, 149] on div "Grindr is advancing towards 2025 with impressive momentum! With more than 40 te…" at bounding box center [412, 158] width 197 height 50
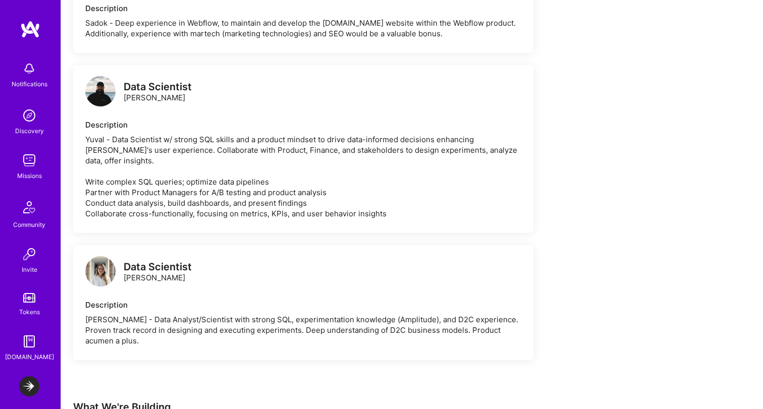
scroll to position [1252, 0]
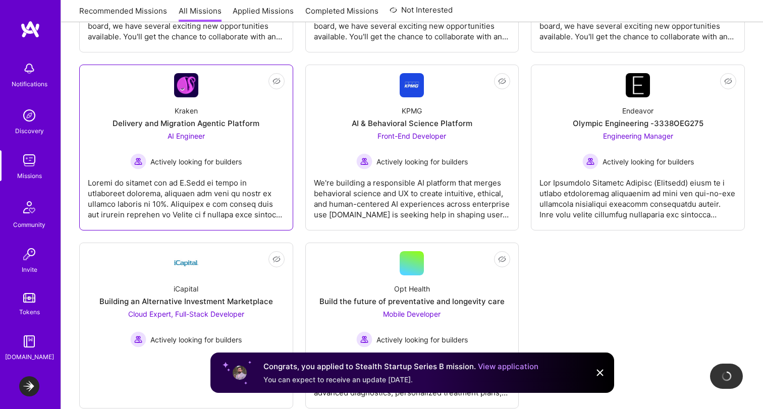
scroll to position [1806, 0]
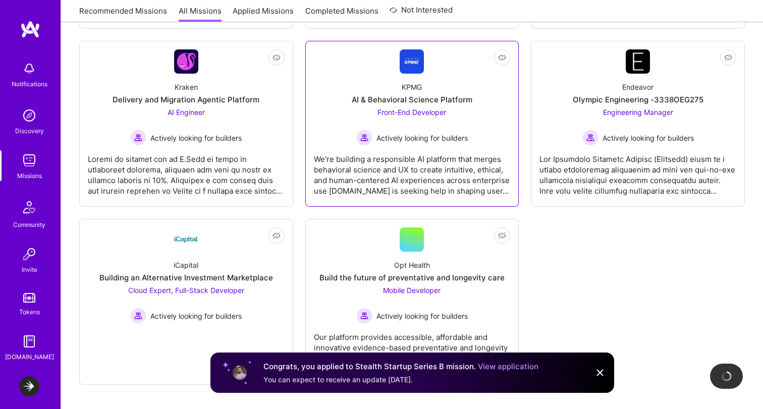
click at [446, 156] on div "We're building a responsible AI platform that merges behavioral science and UX …" at bounding box center [412, 171] width 197 height 50
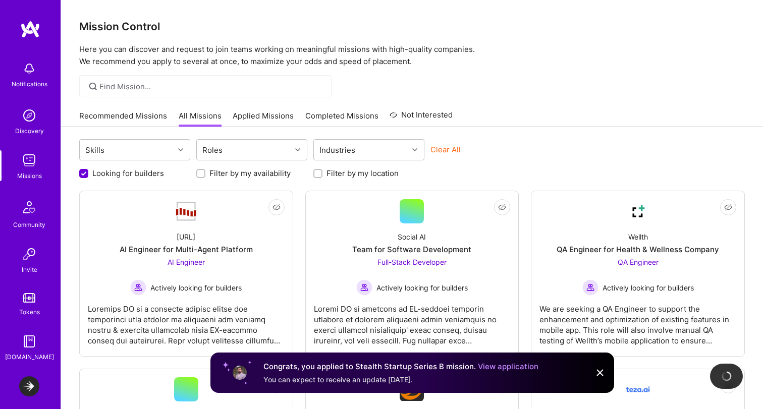
scroll to position [1806, 0]
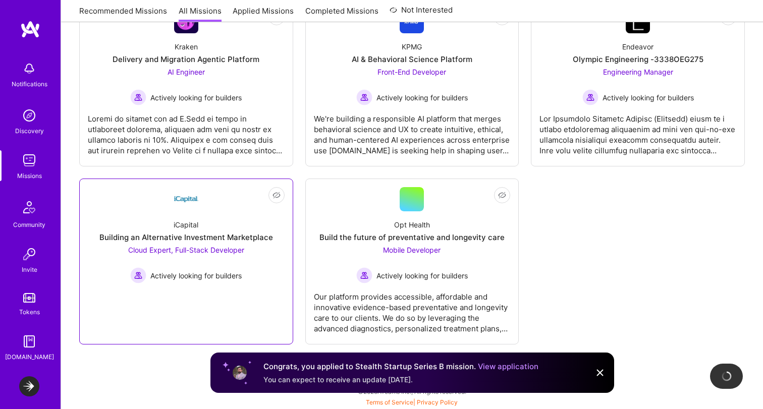
click at [256, 258] on div "iCapital Building an Alternative Investment Marketplace Cloud Expert, Full-Stac…" at bounding box center [186, 247] width 197 height 72
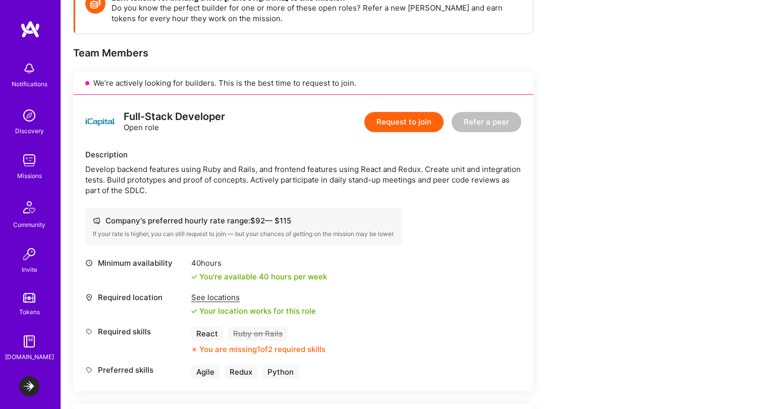
scroll to position [163, 0]
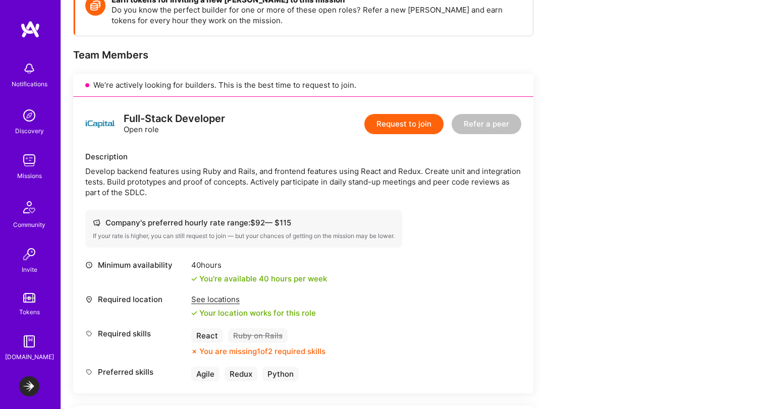
click at [407, 117] on button "Request to join" at bounding box center [403, 124] width 79 height 20
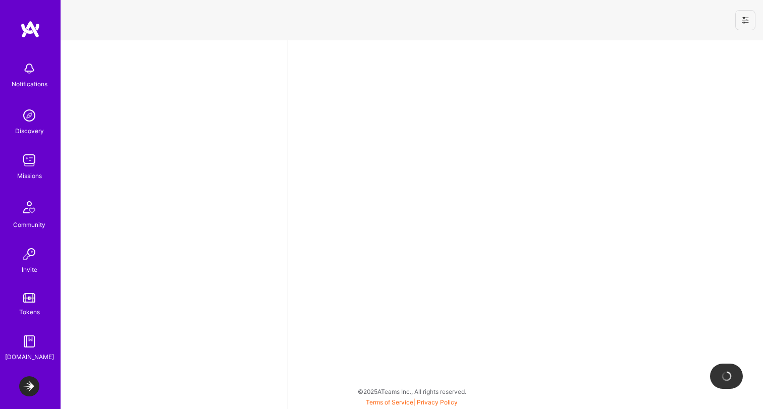
select select "CA"
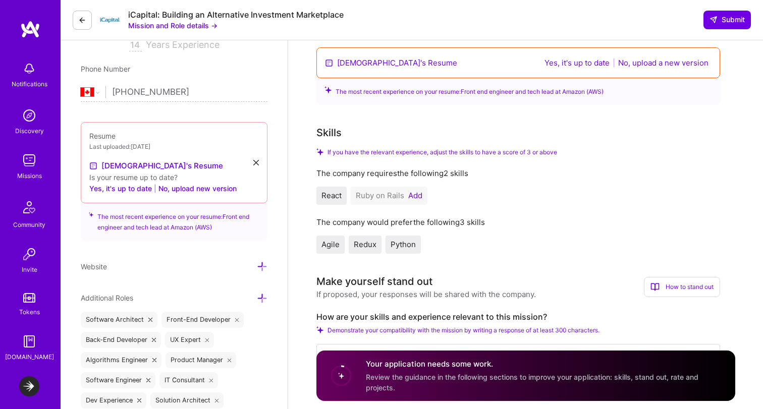
scroll to position [259, 0]
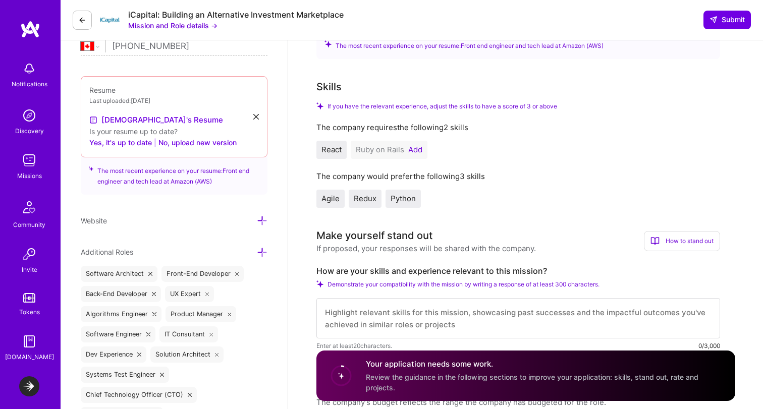
click at [415, 146] on button "Add" at bounding box center [415, 150] width 14 height 8
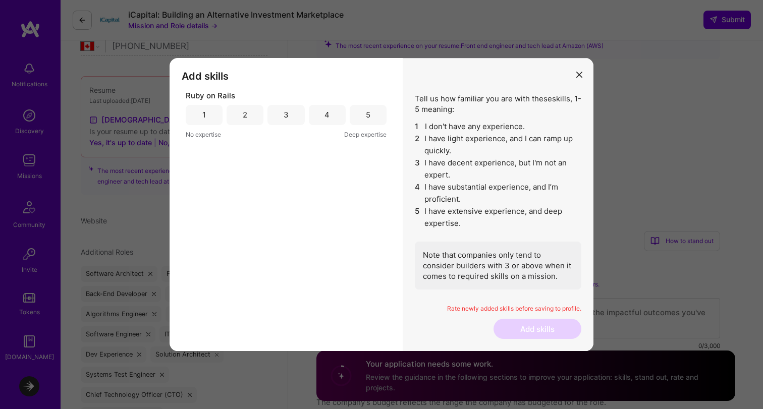
click at [324, 112] on div "4" at bounding box center [327, 115] width 37 height 20
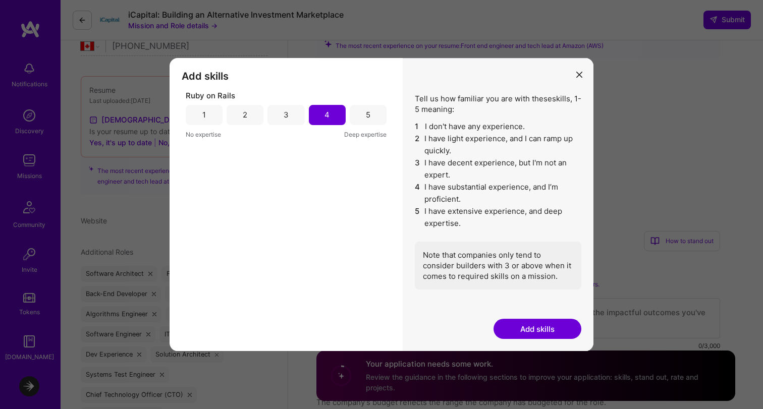
click at [540, 331] on button "Add skills" at bounding box center [538, 329] width 88 height 20
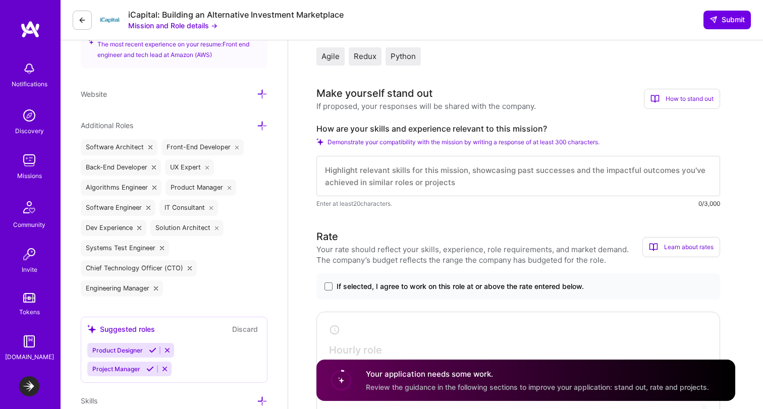
scroll to position [0, 0]
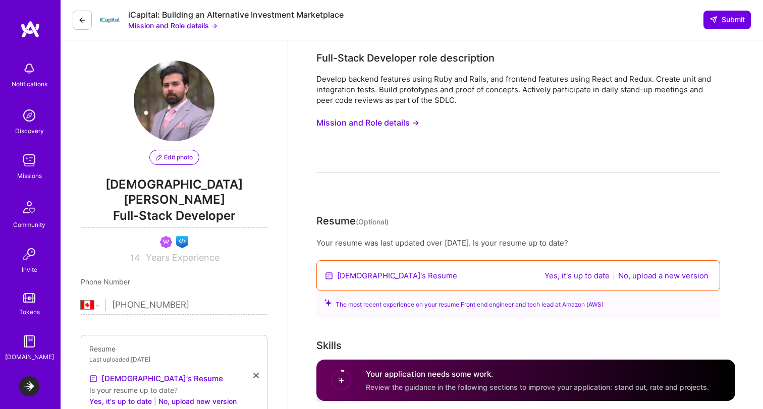
click at [396, 121] on button "Mission and Role details →" at bounding box center [367, 123] width 103 height 19
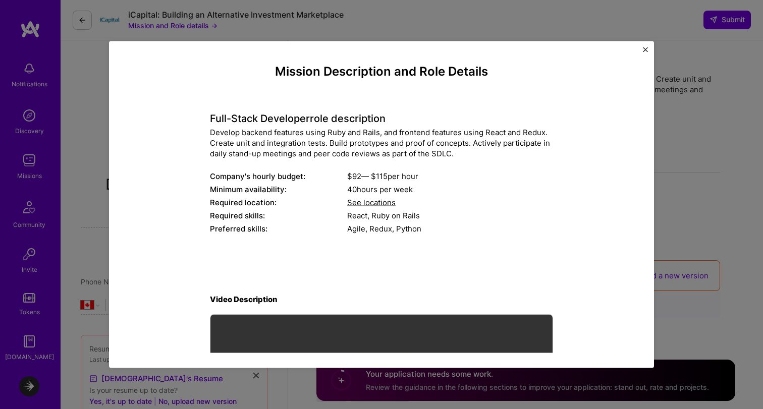
click at [216, 113] on h4 "Full-Stack Developer role description" at bounding box center [381, 118] width 343 height 12
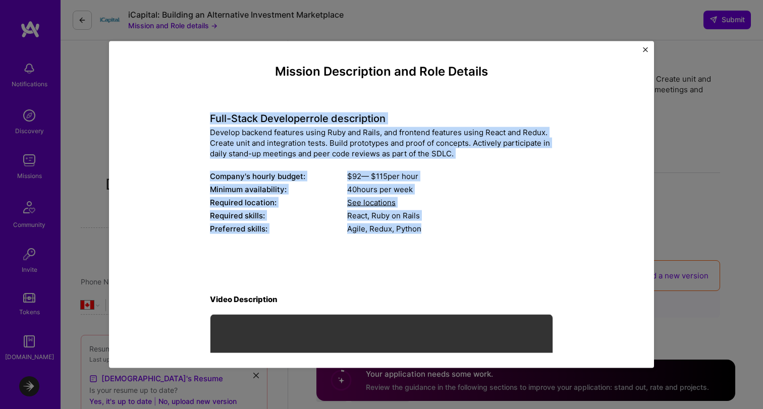
drag, startPoint x: 216, startPoint y: 113, endPoint x: 478, endPoint y: 229, distance: 286.7
click at [478, 229] on div "Full-Stack Developer role description Develop backend features using Ruby and R…" at bounding box center [381, 168] width 343 height 138
copy div "Full-Stack Developer role description Develop backend features using Ruby and R…"
click at [362, 125] on div "Full-Stack Developer role description Develop backend features using Ruby and R…" at bounding box center [381, 168] width 343 height 138
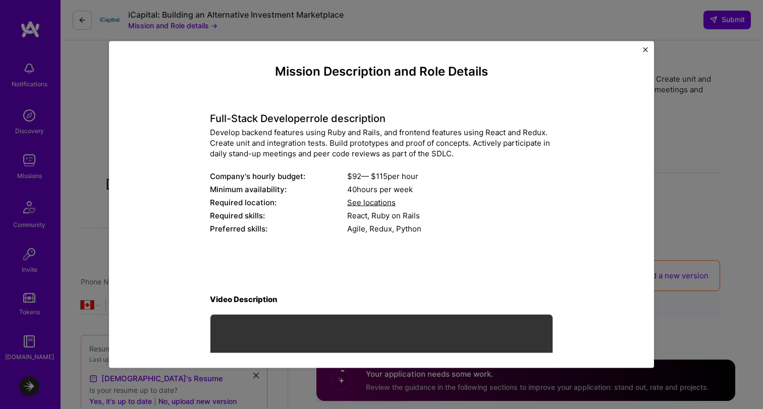
click at [639, 52] on div "Mission Description and Role Details Full-Stack Developer role description Deve…" at bounding box center [381, 205] width 545 height 328
click at [653, 49] on div "Mission Description and Role Details Full-Stack Developer role description Deve…" at bounding box center [381, 205] width 545 height 328
click at [647, 49] on img "Close" at bounding box center [645, 49] width 5 height 5
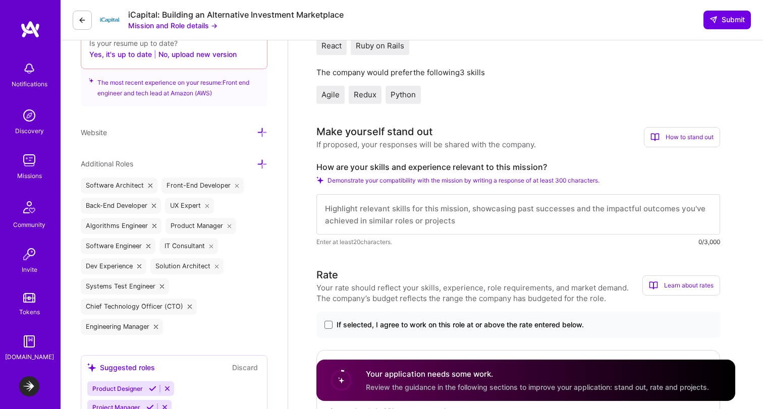
scroll to position [349, 0]
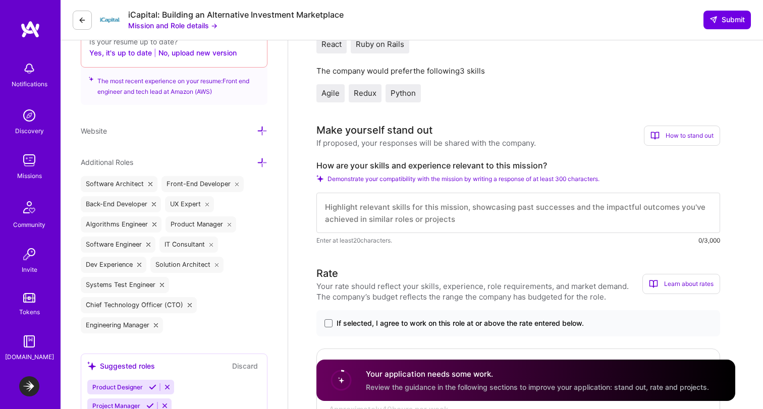
click at [431, 219] on textarea at bounding box center [518, 213] width 404 height 40
paste textarea "L ipsum dolorsita cons-adipi elitseddoe temp i utlabo etdol ma aliqua enimadmi …"
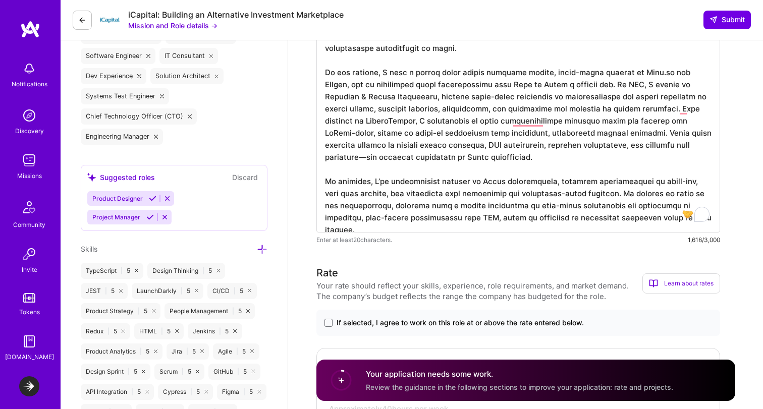
scroll to position [667, 0]
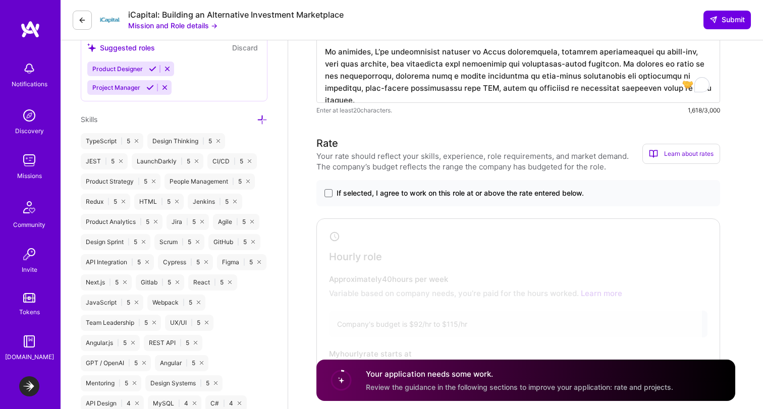
type textarea "L ipsum dolorsita cons-adipi elitseddoe temp i utlabo etdol ma aliqua enimadmi …"
click at [378, 195] on span "If selected, I agree to work on this role at or above the rate entered below." at bounding box center [460, 193] width 247 height 10
click at [0, 0] on input "If selected, I agree to work on this role at or above the rate entered below." at bounding box center [0, 0] width 0 height 0
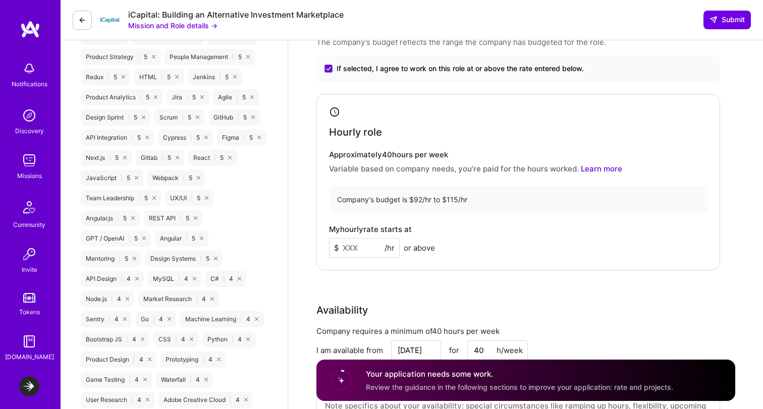
scroll to position [823, 0]
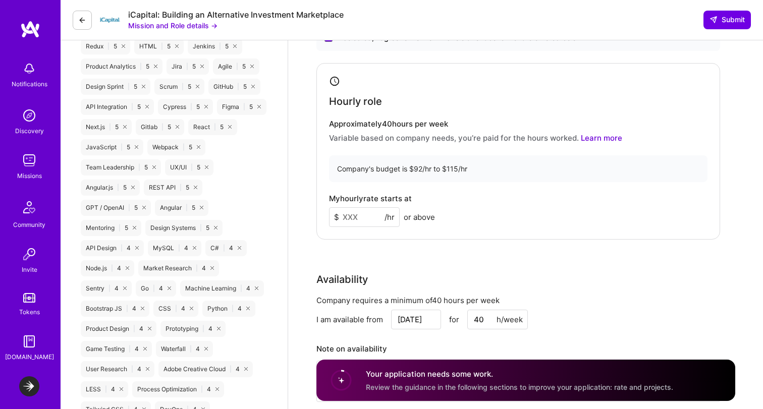
click at [353, 224] on input at bounding box center [364, 217] width 71 height 20
type input "100"
click at [533, 204] on div "My hourly rate starts at $ 100 /hr or above" at bounding box center [518, 210] width 379 height 33
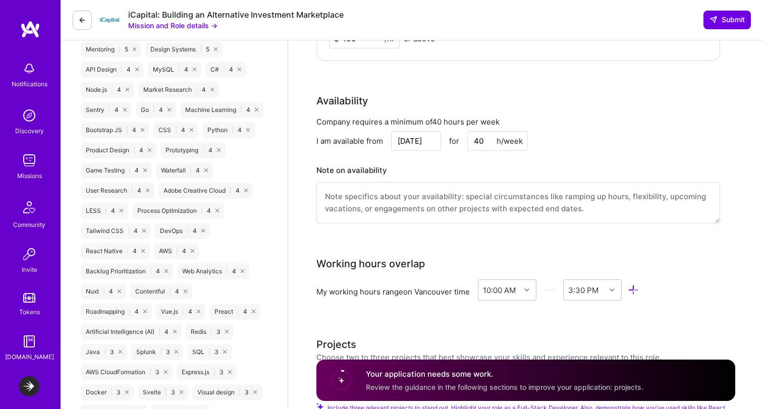
scroll to position [1003, 0]
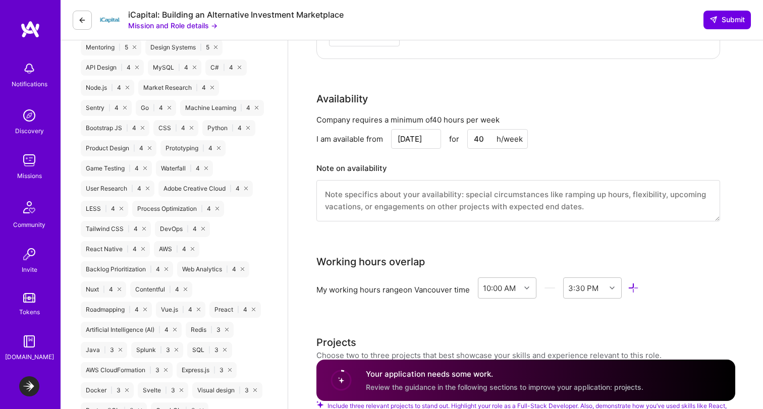
click at [407, 142] on input "[DATE]" at bounding box center [416, 139] width 50 height 20
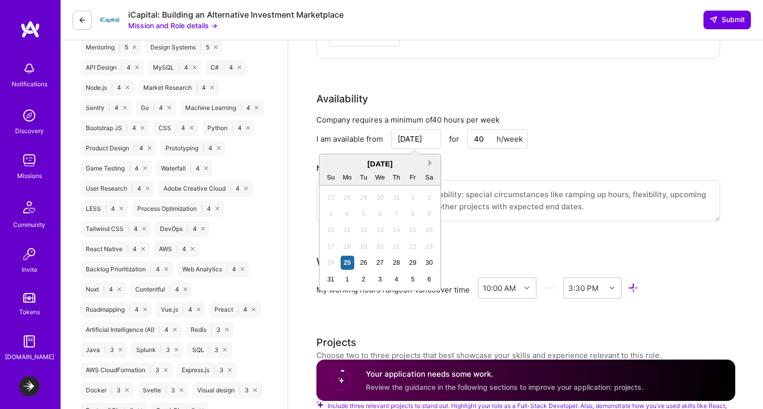
click at [434, 160] on button "Next Month" at bounding box center [431, 162] width 7 height 7
click at [345, 213] on div "8" at bounding box center [348, 214] width 14 height 14
type input "[DATE]"
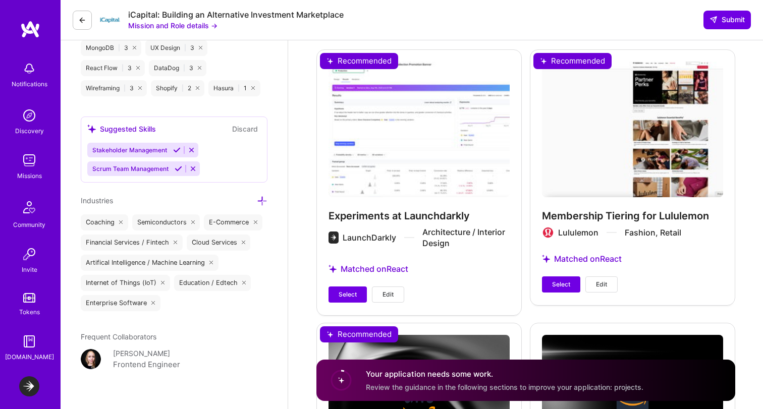
scroll to position [1387, 0]
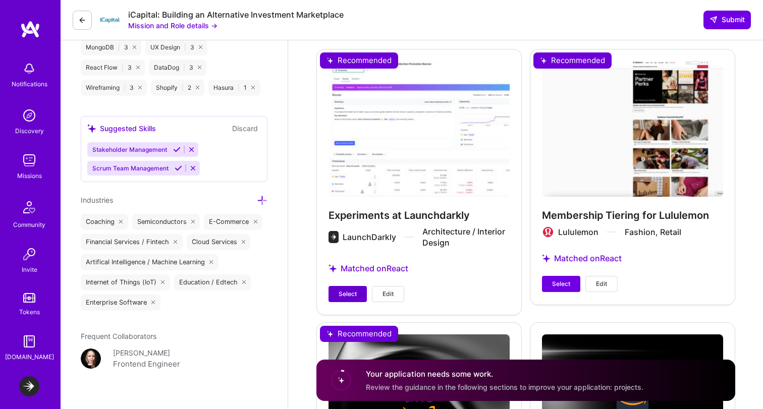
click at [344, 287] on button "Select" at bounding box center [348, 294] width 38 height 16
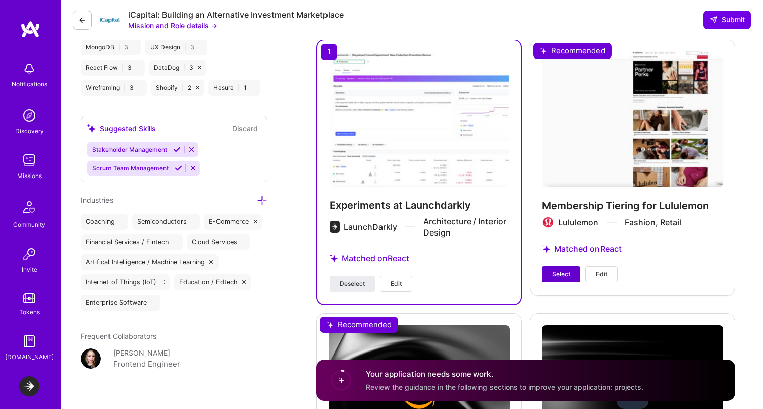
click at [573, 273] on button "Select" at bounding box center [561, 274] width 38 height 16
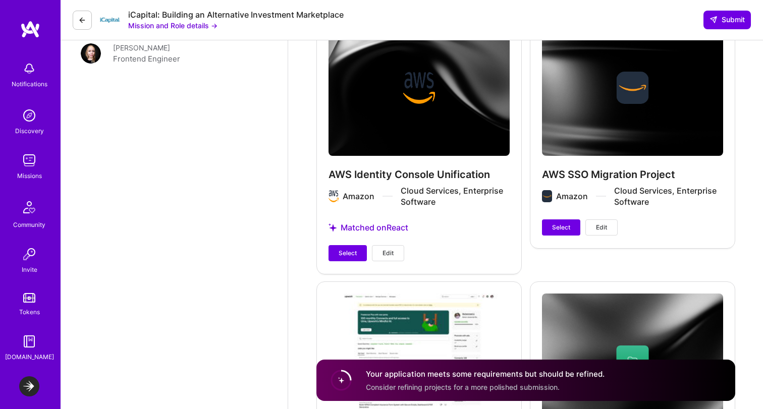
scroll to position [1695, 0]
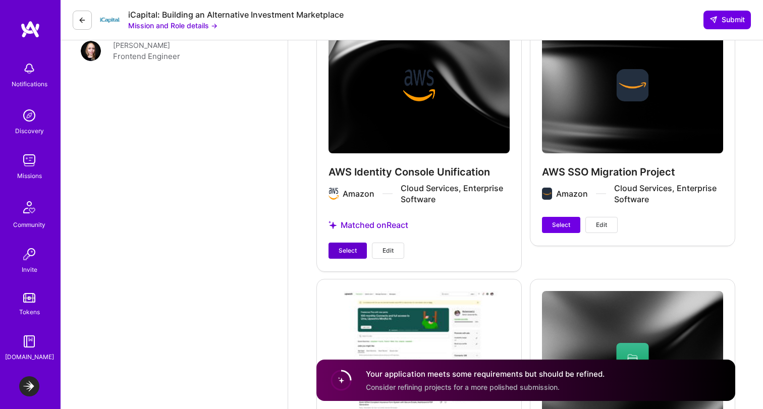
click at [343, 253] on span "Select" at bounding box center [348, 250] width 18 height 9
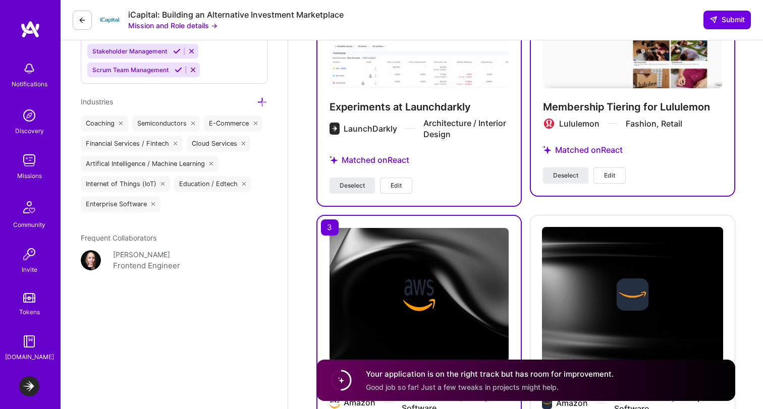
scroll to position [1488, 0]
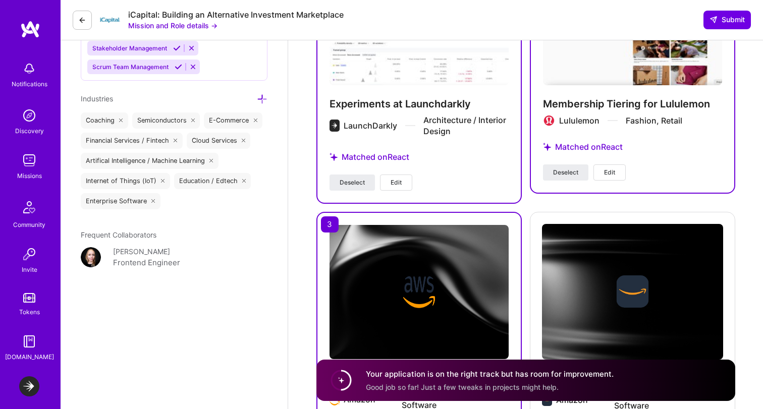
click at [404, 183] on button "Edit" at bounding box center [396, 183] width 32 height 16
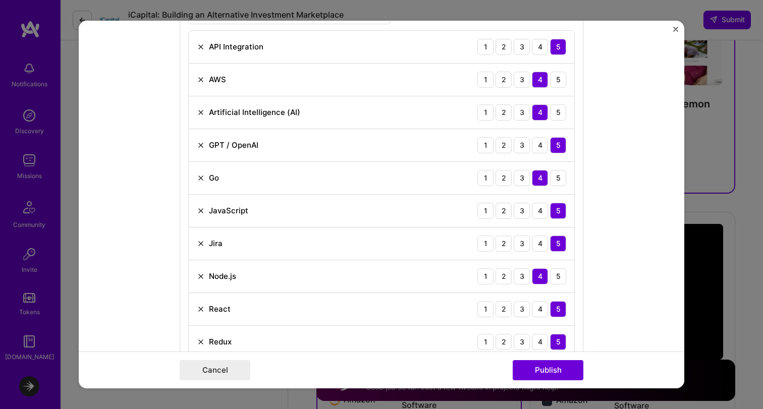
scroll to position [755, 0]
click at [195, 244] on div "Jira 1 2 3 4 5" at bounding box center [382, 243] width 386 height 33
click at [199, 243] on img at bounding box center [201, 243] width 8 height 8
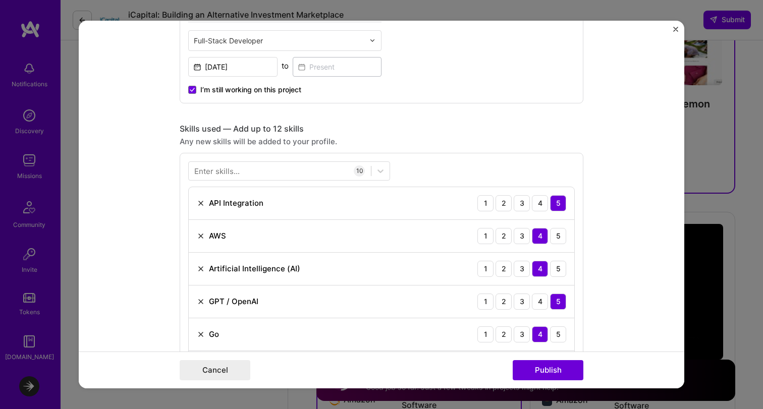
scroll to position [590, 0]
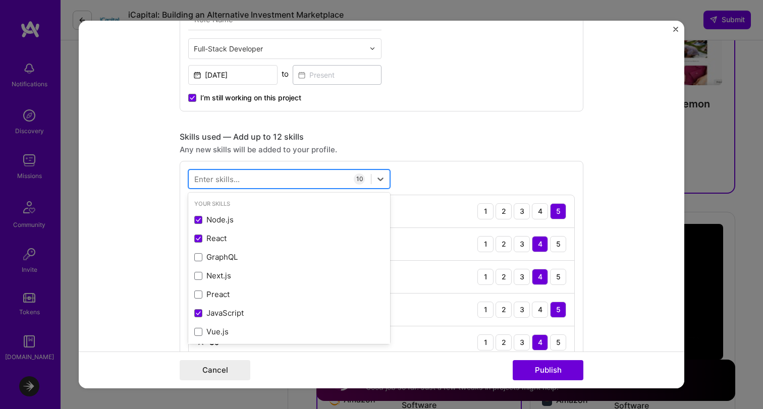
click at [313, 176] on div at bounding box center [280, 179] width 182 height 17
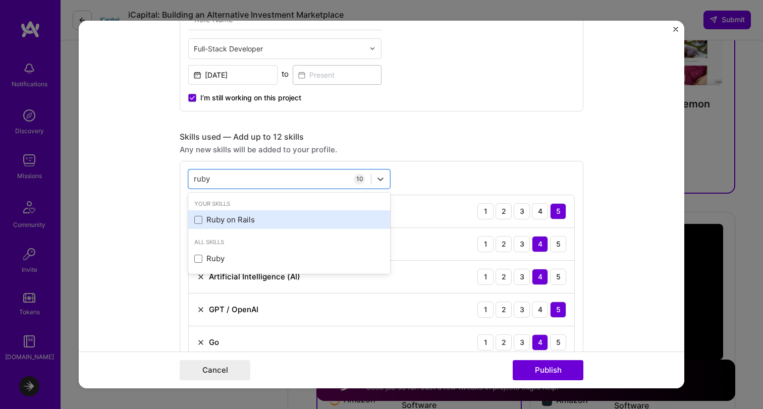
click at [254, 217] on div "Ruby on Rails" at bounding box center [289, 220] width 190 height 11
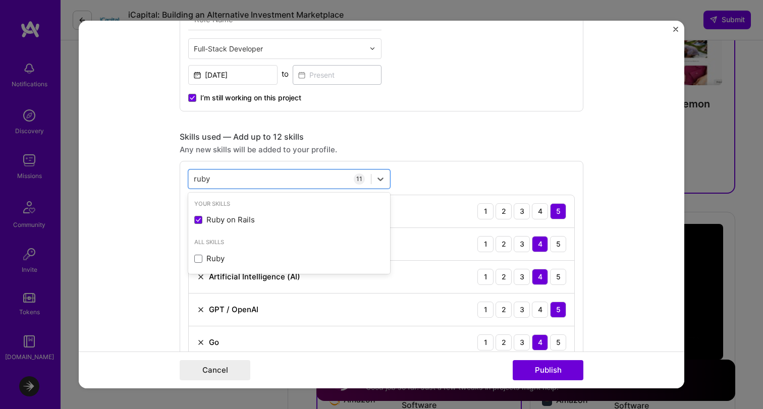
type input "ruby"
click at [666, 137] on form "Project title Experiments at Launchdarkly Company LaunchDarkly Project industry…" at bounding box center [382, 205] width 606 height 368
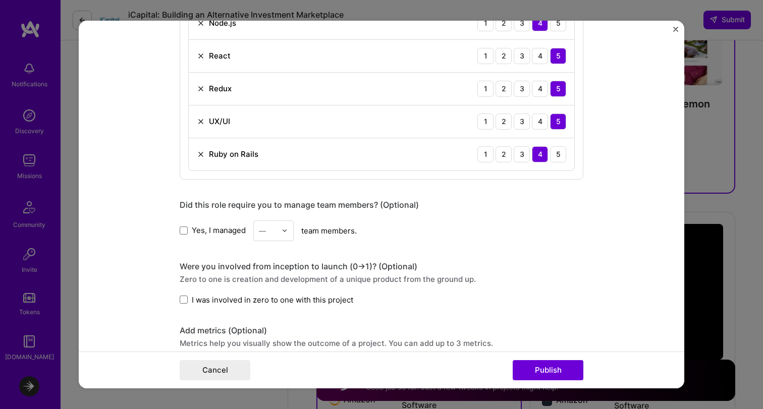
scroll to position [958, 0]
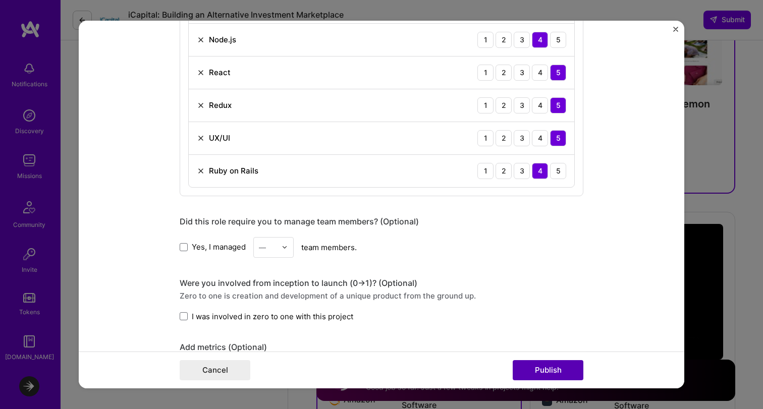
click at [555, 366] on button "Publish" at bounding box center [548, 370] width 71 height 20
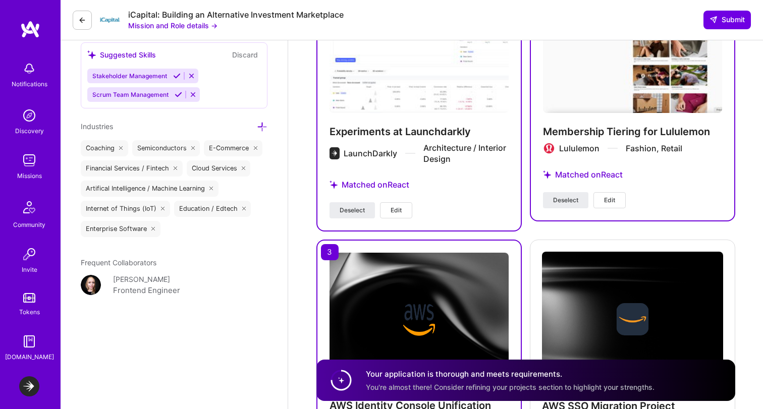
scroll to position [1458, 0]
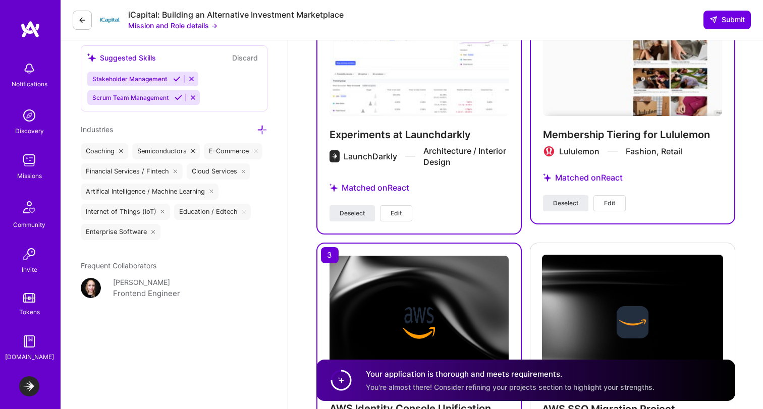
click at [615, 202] on span "Edit" at bounding box center [609, 203] width 11 height 9
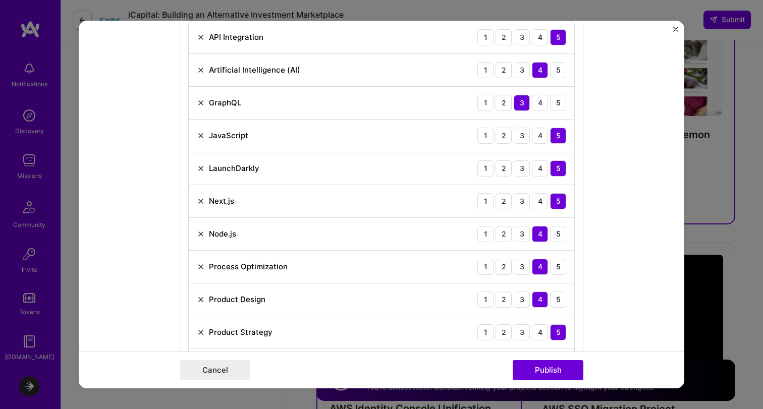
scroll to position [758, 0]
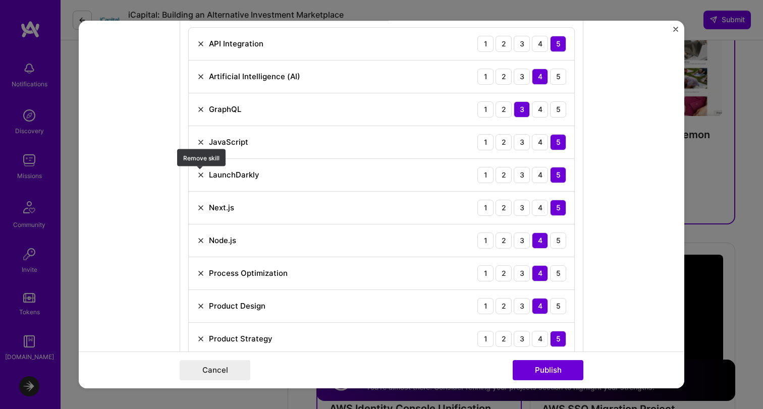
click at [201, 175] on img at bounding box center [201, 175] width 8 height 8
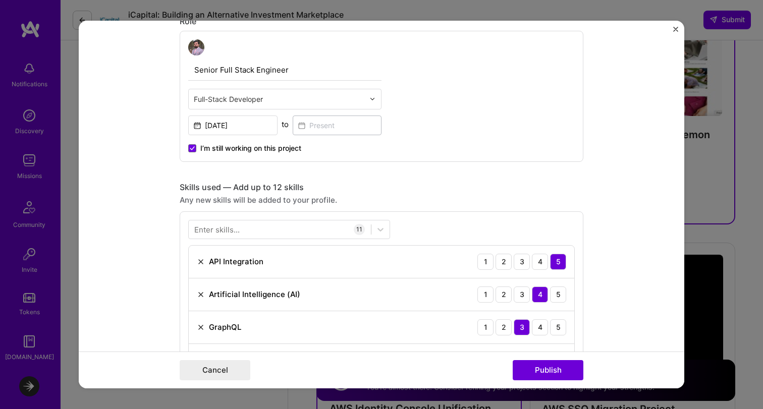
scroll to position [486, 0]
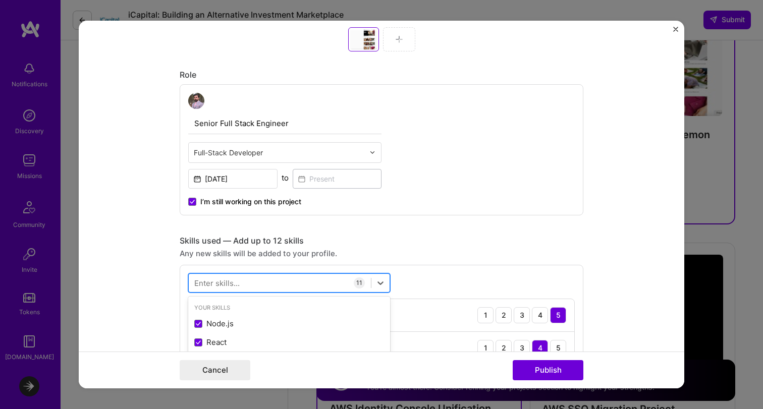
click at [243, 279] on div at bounding box center [280, 283] width 182 height 17
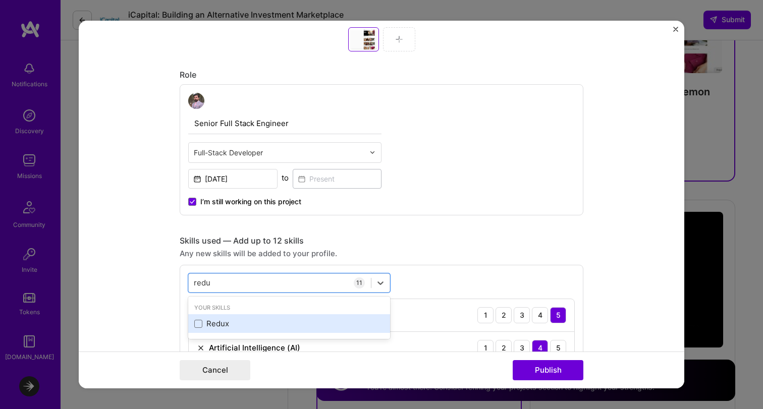
click at [229, 321] on div "Redux" at bounding box center [289, 323] width 190 height 11
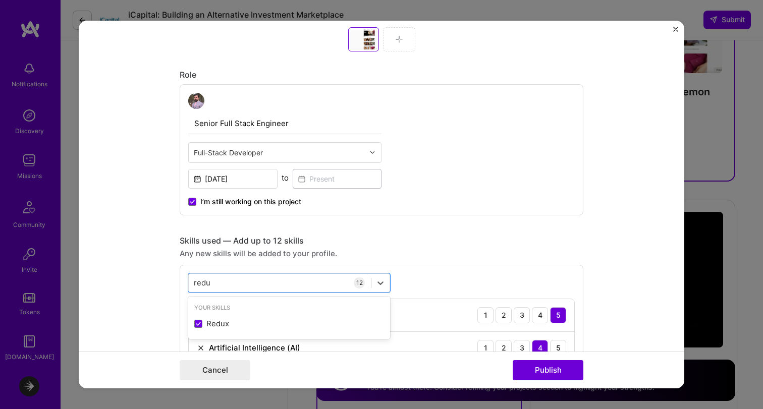
type input "redu"
click at [615, 311] on form "Project title Membership Tiering for Lululemon Company Lululemon Project indust…" at bounding box center [382, 205] width 606 height 368
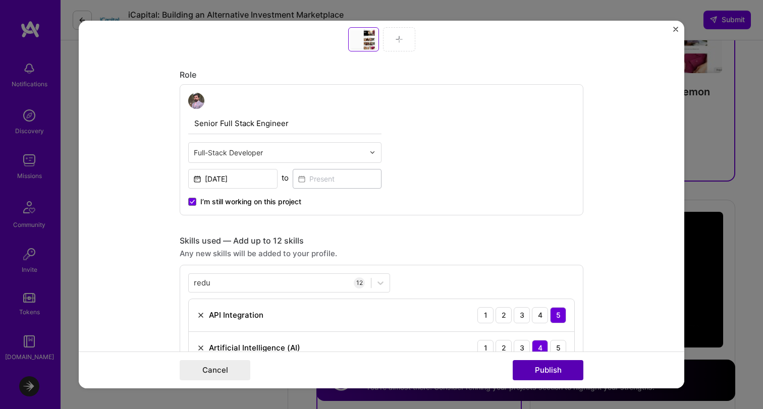
click at [554, 366] on button "Publish" at bounding box center [548, 370] width 71 height 20
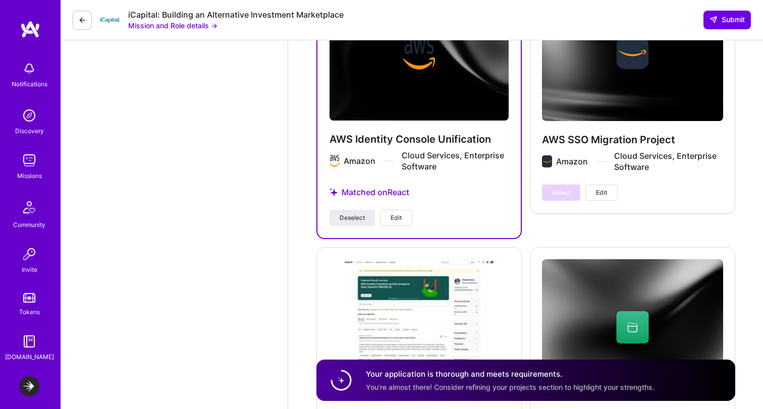
scroll to position [1675, 0]
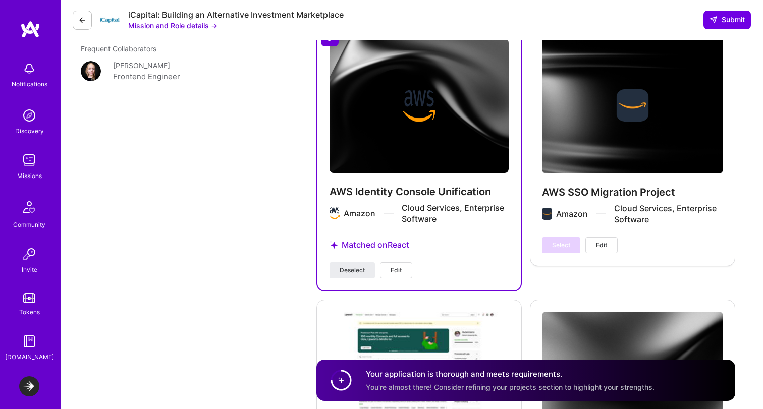
click at [408, 271] on button "Edit" at bounding box center [396, 270] width 32 height 16
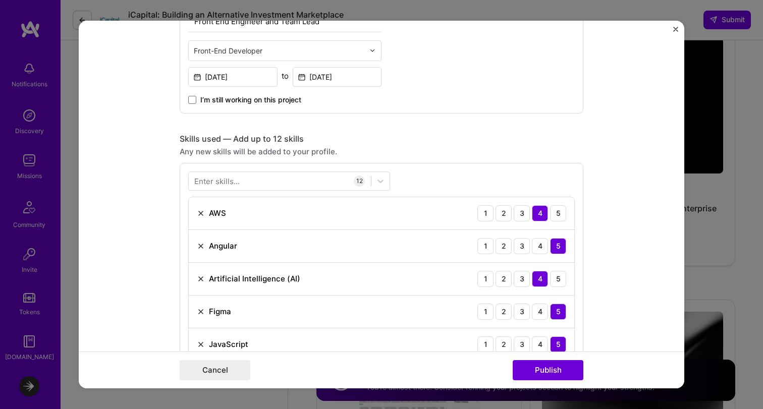
scroll to position [371, 0]
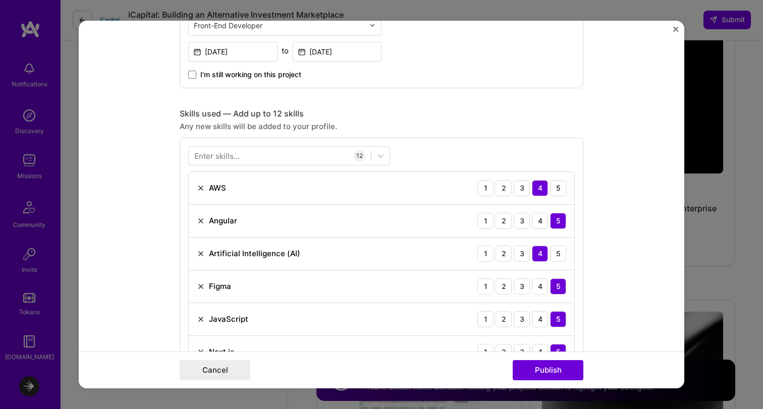
click at [203, 288] on img at bounding box center [201, 287] width 8 height 8
click at [228, 156] on div "Enter skills..." at bounding box center [216, 155] width 45 height 11
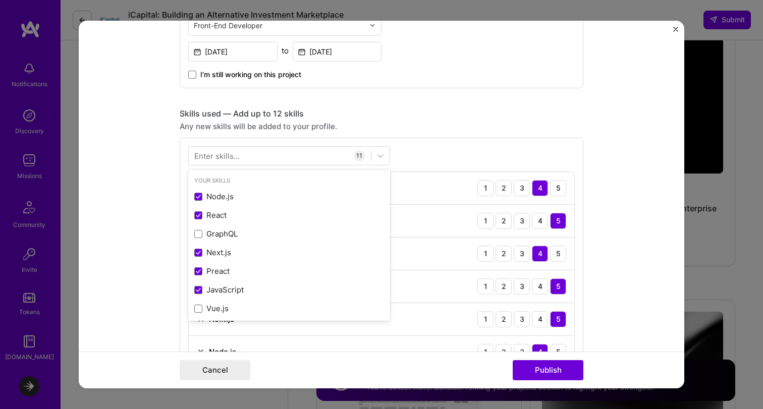
click at [228, 156] on div "Enter skills..." at bounding box center [216, 155] width 45 height 11
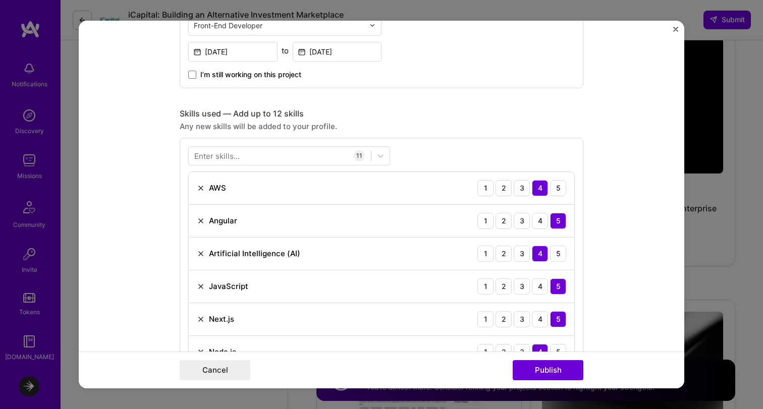
click at [236, 156] on div "Enter skills..." at bounding box center [216, 155] width 45 height 11
click at [491, 137] on div "Skills used — Add up to 12 skills Any new skills will be added to your profile.…" at bounding box center [382, 325] width 404 height 433
click at [289, 152] on div at bounding box center [280, 155] width 182 height 17
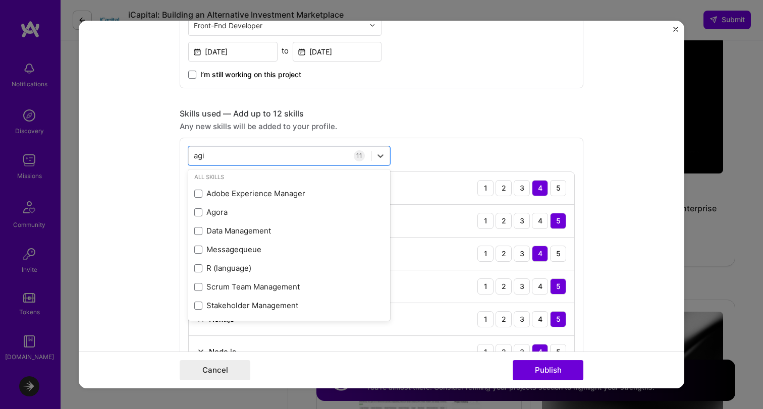
scroll to position [0, 0]
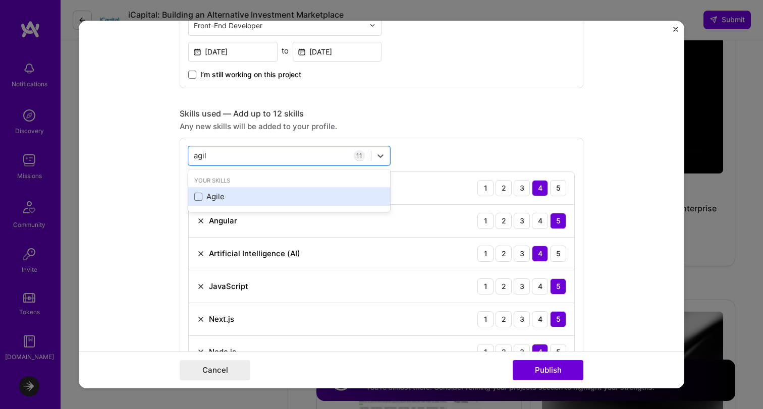
click at [259, 197] on div "Agile" at bounding box center [289, 196] width 190 height 11
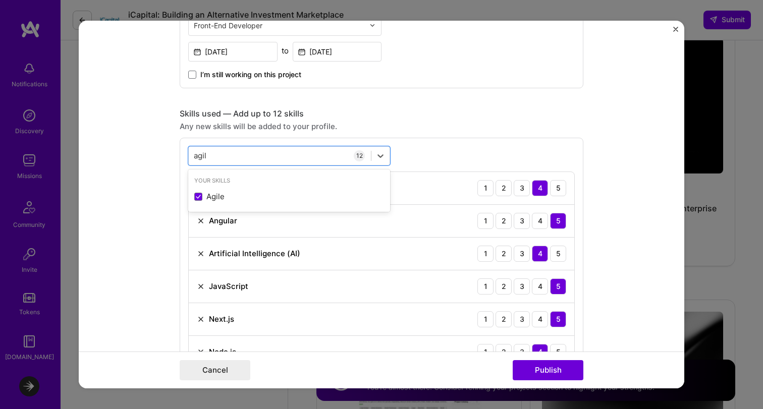
type input "agil"
click at [502, 160] on div "agil agil 12 AWS 1 2 3 4 5 Angular 1 2 3 4 5 Artificial Intelligence (AI) 1 2 3…" at bounding box center [382, 356] width 404 height 437
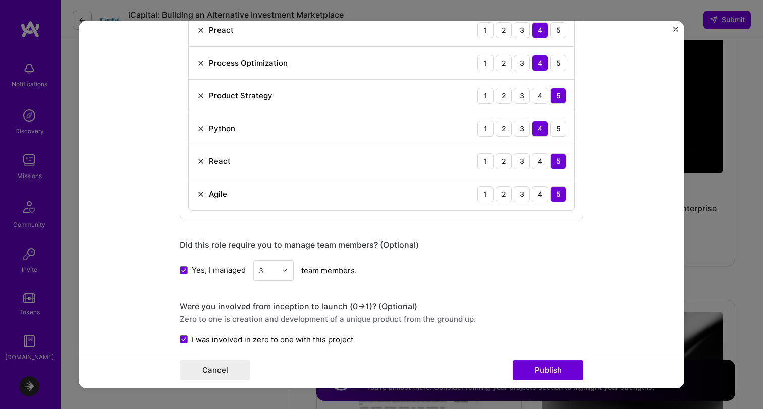
scroll to position [777, 0]
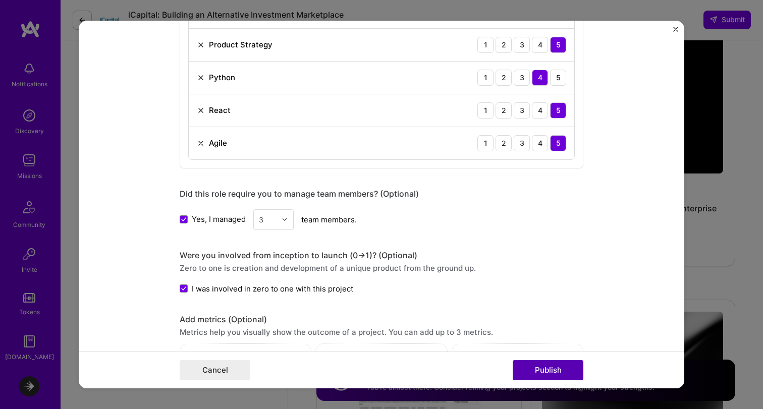
click at [546, 363] on button "Publish" at bounding box center [548, 370] width 71 height 20
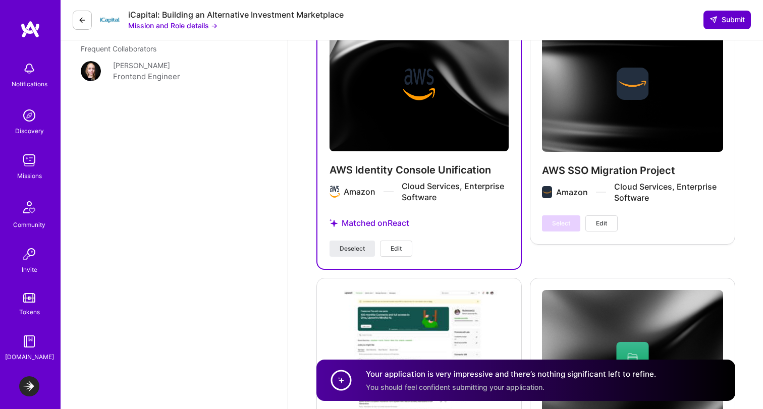
click at [726, 20] on span "Submit" at bounding box center [727, 20] width 35 height 10
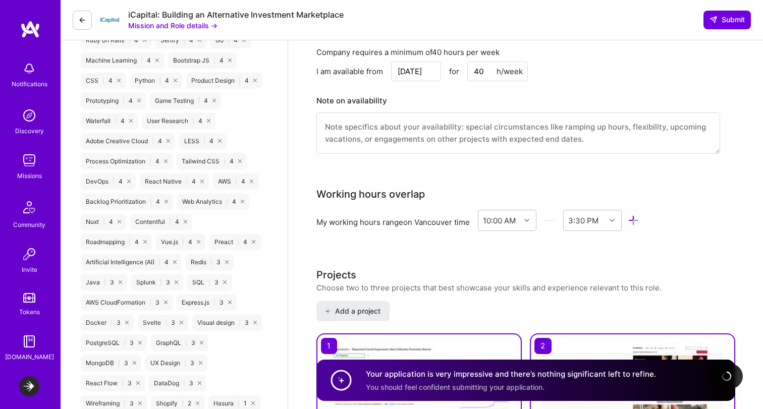
scroll to position [939, 0]
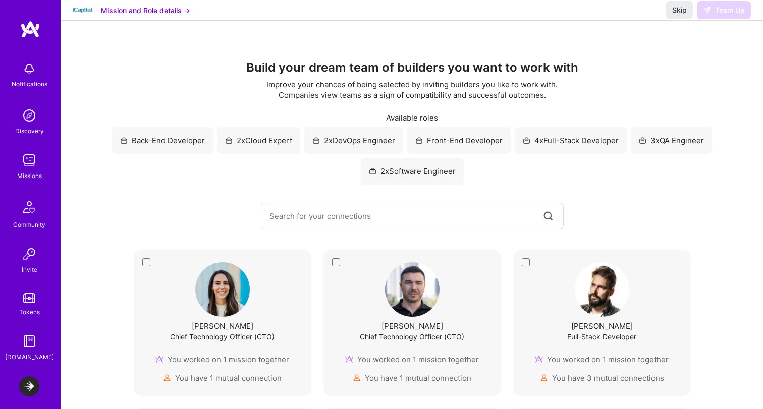
click at [552, 138] on div "4x Full-Stack Developer" at bounding box center [571, 140] width 112 height 27
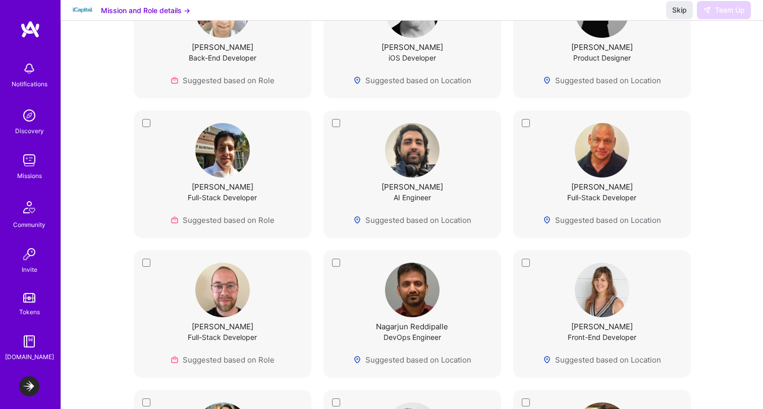
scroll to position [1312, 0]
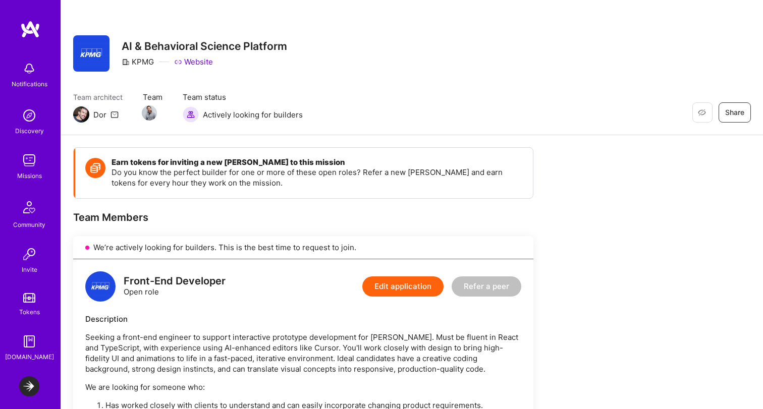
scroll to position [369, 0]
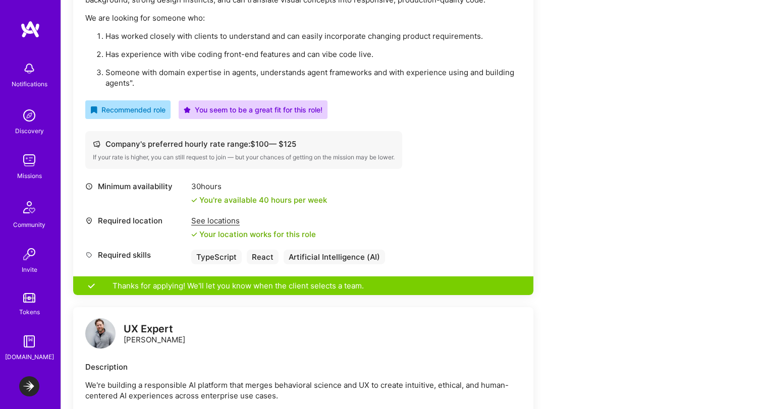
click at [26, 167] on img at bounding box center [29, 160] width 20 height 20
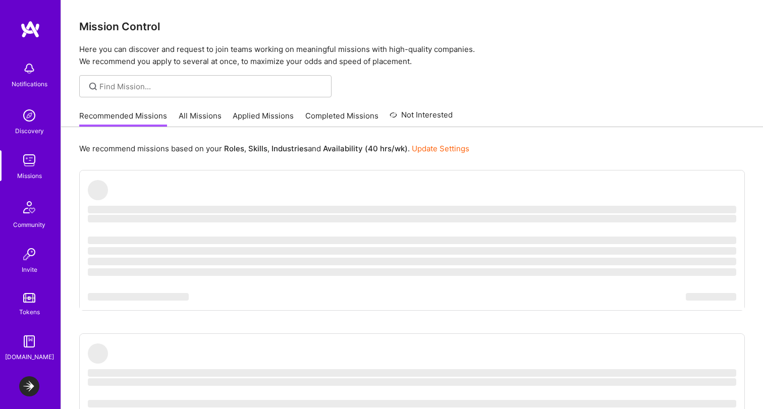
click at [272, 113] on link "Applied Missions" at bounding box center [263, 119] width 61 height 17
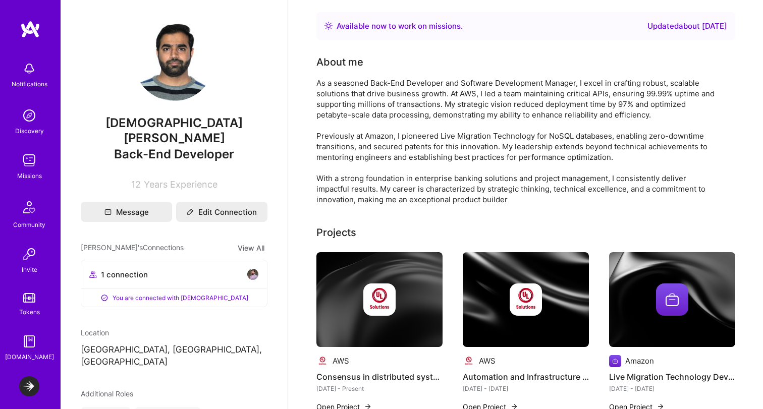
click at [395, 121] on div "As a seasoned Back-End Developer and Software Development Manager, I excel in c…" at bounding box center [518, 141] width 404 height 127
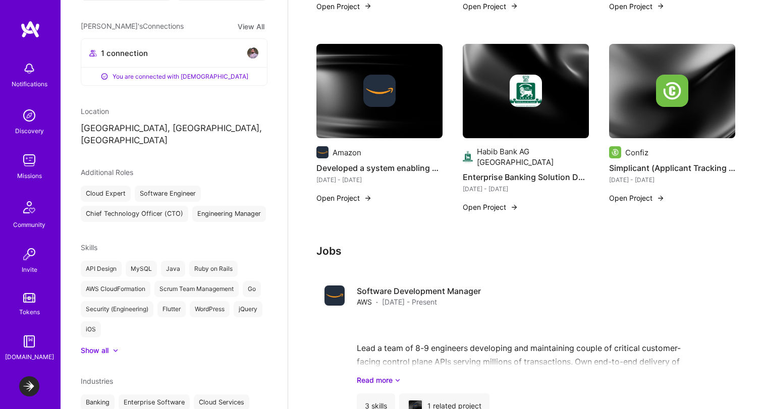
scroll to position [305, 0]
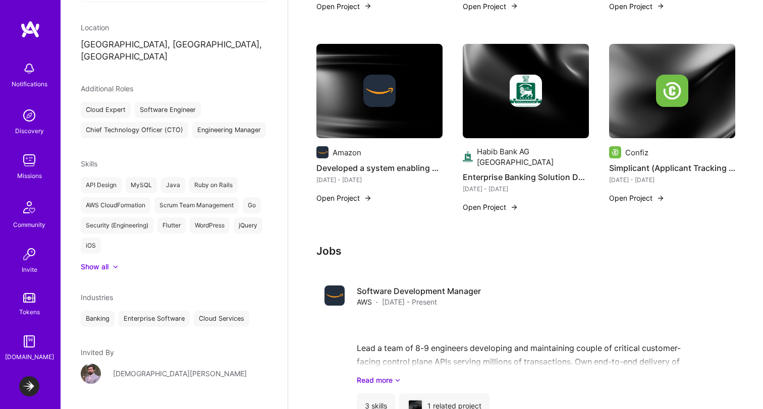
click at [130, 368] on div "[DEMOGRAPHIC_DATA][PERSON_NAME]" at bounding box center [180, 373] width 134 height 11
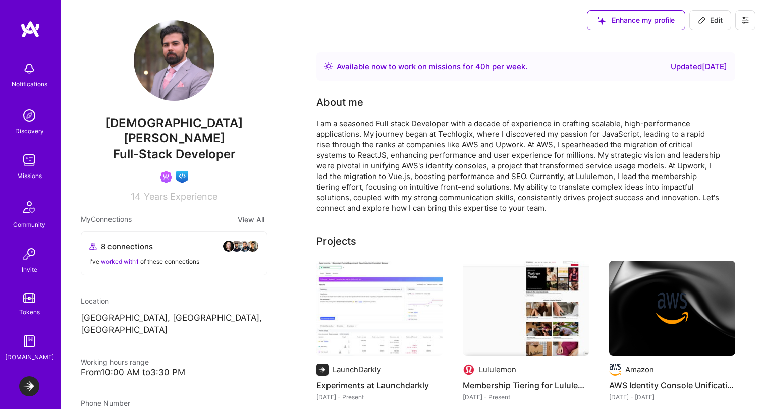
click at [446, 138] on div "I am a seasoned Full stack Developer with a decade of experience in crafting sc…" at bounding box center [518, 165] width 404 height 95
click at [712, 17] on span "Edit" at bounding box center [710, 20] width 25 height 10
select select "CA"
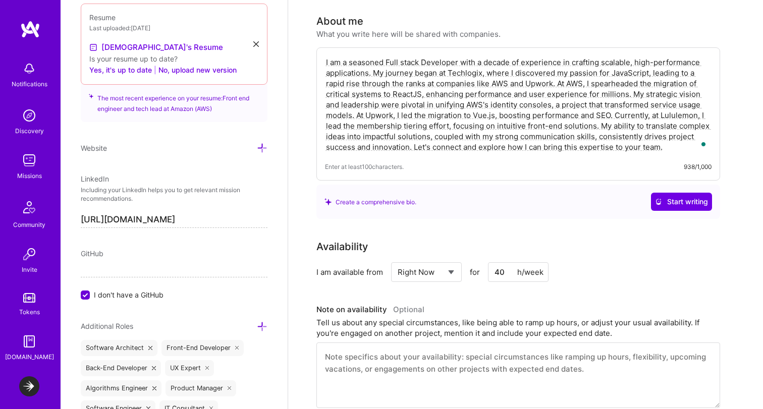
scroll to position [43, 0]
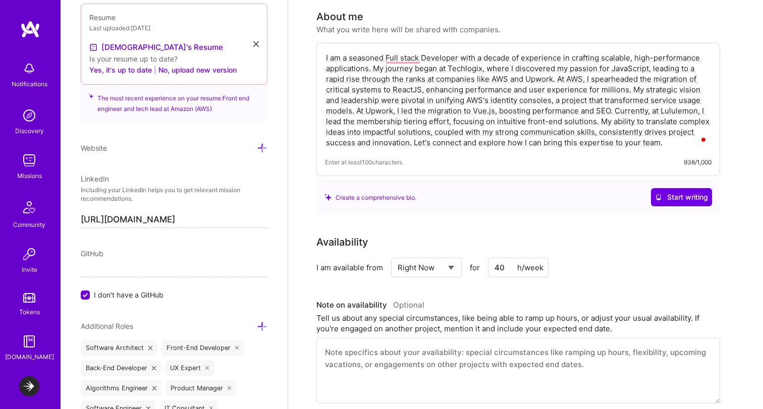
click at [437, 265] on select "Select... Right Now Future Date Not Available" at bounding box center [427, 268] width 58 height 26
select select "Future Date"
click at [529, 267] on input "[DATE]" at bounding box center [514, 268] width 50 height 20
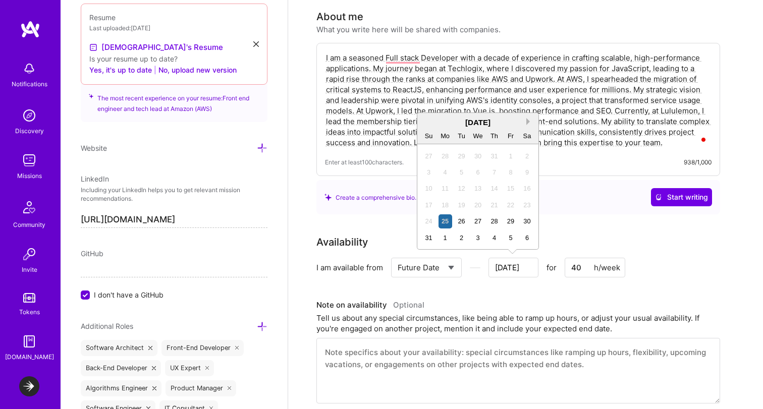
click at [529, 123] on button "Next Month" at bounding box center [529, 121] width 7 height 7
click at [443, 172] on div "8" at bounding box center [446, 173] width 14 height 14
type input "[DATE]"
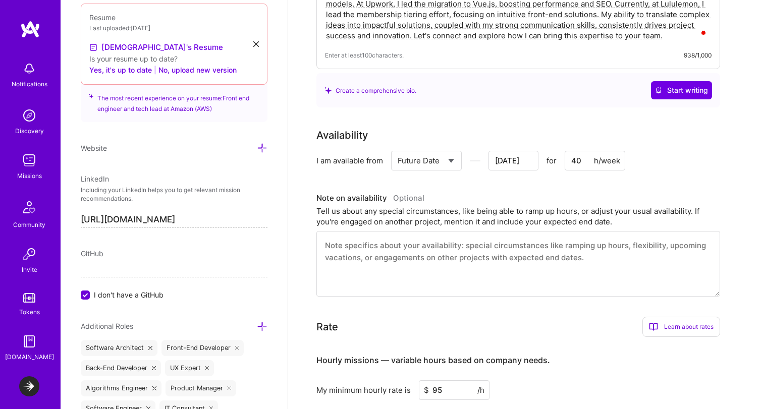
scroll to position [109, 0]
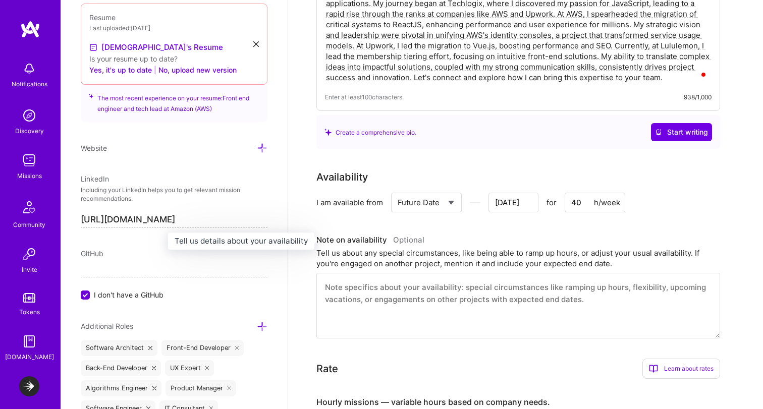
click at [672, 240] on h3 "Note on availability Optional" at bounding box center [518, 240] width 404 height 15
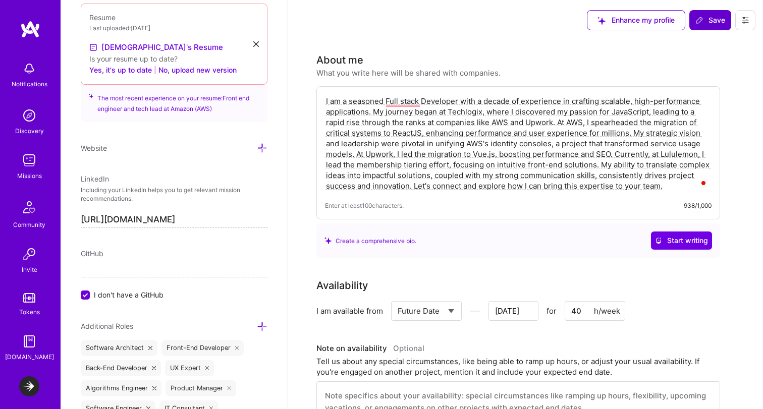
click at [714, 17] on span "Save" at bounding box center [710, 20] width 30 height 10
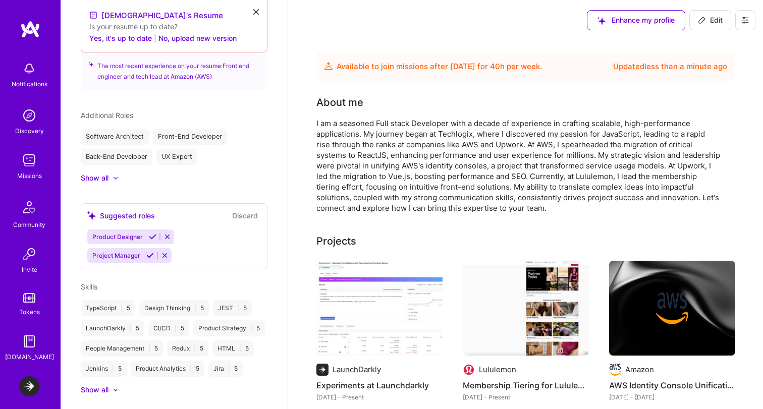
scroll to position [431, 0]
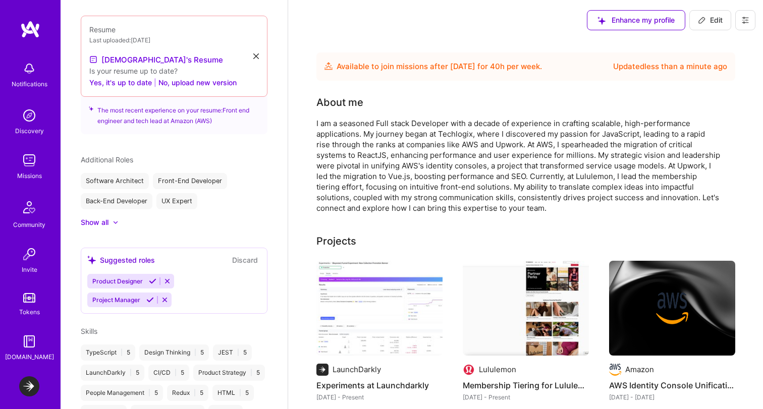
click at [417, 69] on div "Available to join missions after Sep 8, 2025 for 40 h per week ." at bounding box center [439, 67] width 205 height 12
click at [327, 68] on img at bounding box center [329, 66] width 8 height 8
click at [707, 18] on span "Edit" at bounding box center [710, 20] width 25 height 10
select select "CA"
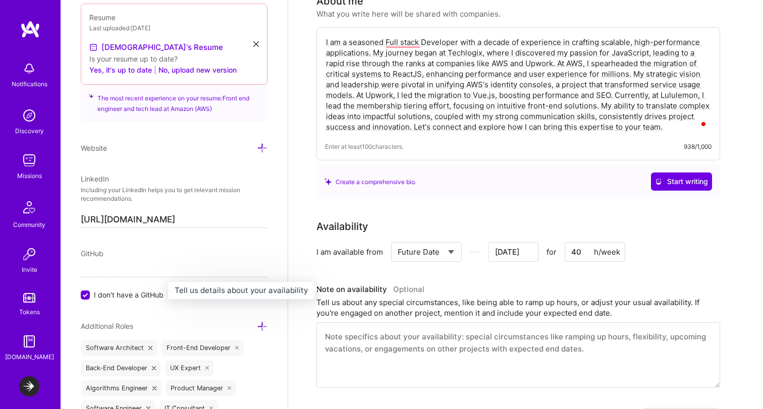
scroll to position [60, 0]
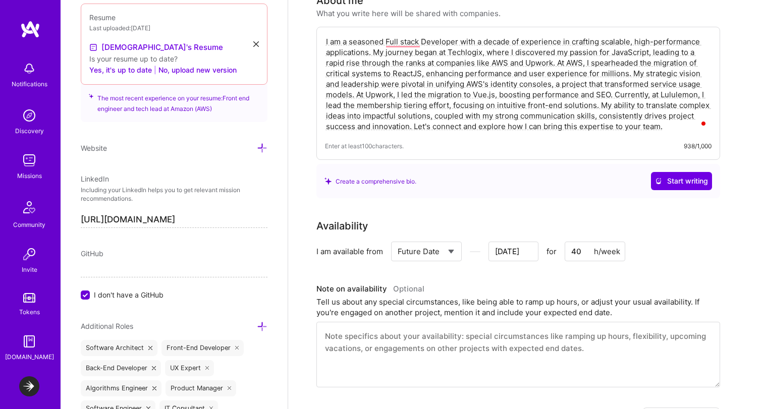
click at [447, 254] on select "Select... Right Now Future Date Not Available" at bounding box center [427, 252] width 58 height 26
select select "Right Now"
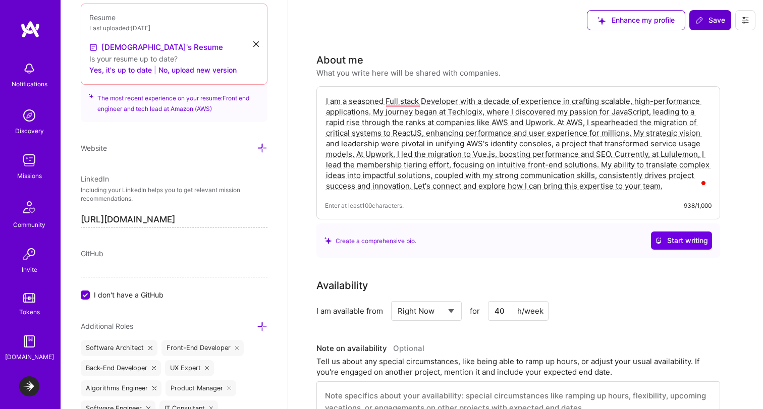
click at [719, 22] on span "Save" at bounding box center [710, 20] width 30 height 10
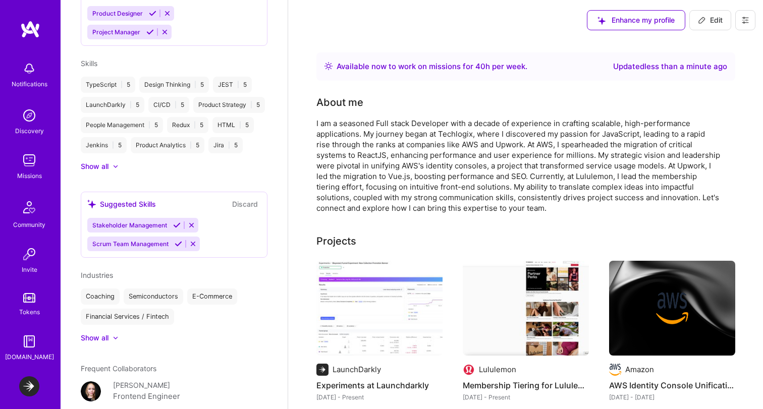
click at [28, 171] on div "Missions" at bounding box center [29, 176] width 25 height 11
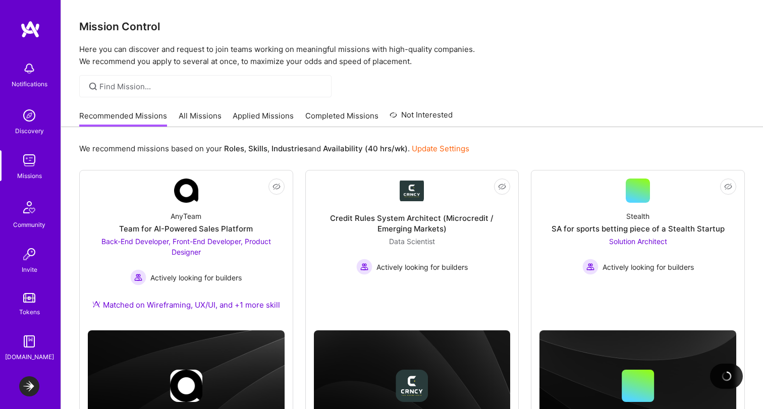
click at [726, 378] on img at bounding box center [727, 376] width 12 height 12
click at [26, 387] on img at bounding box center [29, 387] width 20 height 20
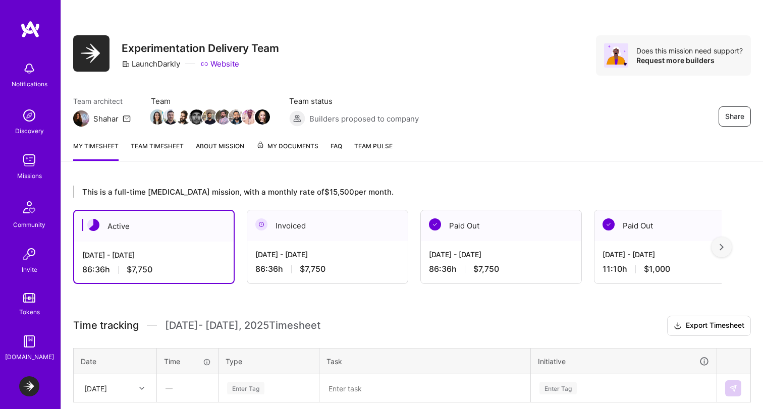
click at [718, 245] on div at bounding box center [722, 247] width 20 height 20
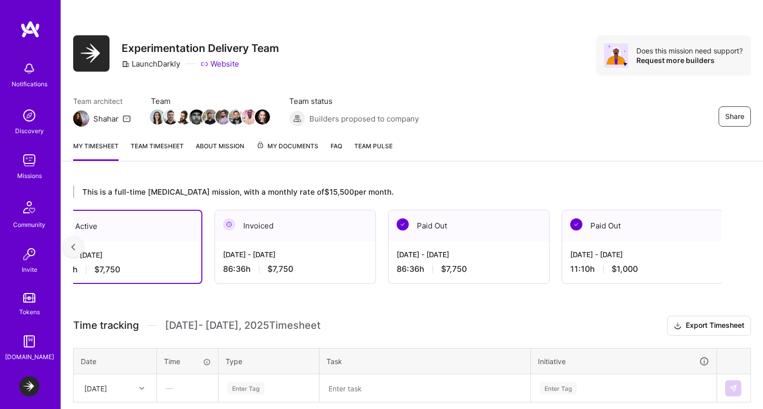
scroll to position [0, 34]
click at [69, 249] on div at bounding box center [73, 247] width 20 height 20
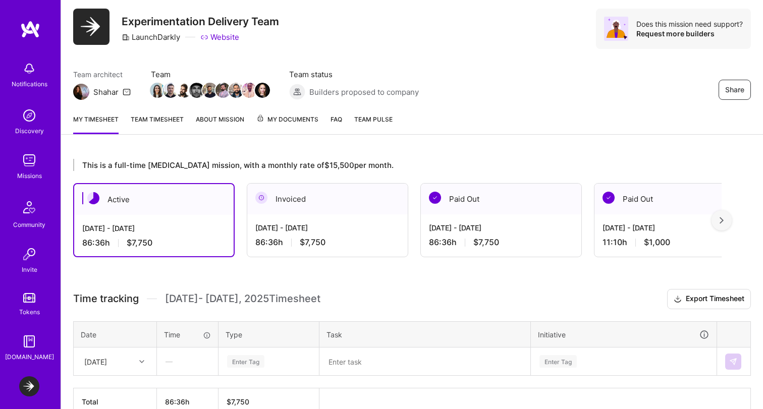
scroll to position [27, 0]
